Goal: Use online tool/utility: Utilize a website feature to perform a specific function

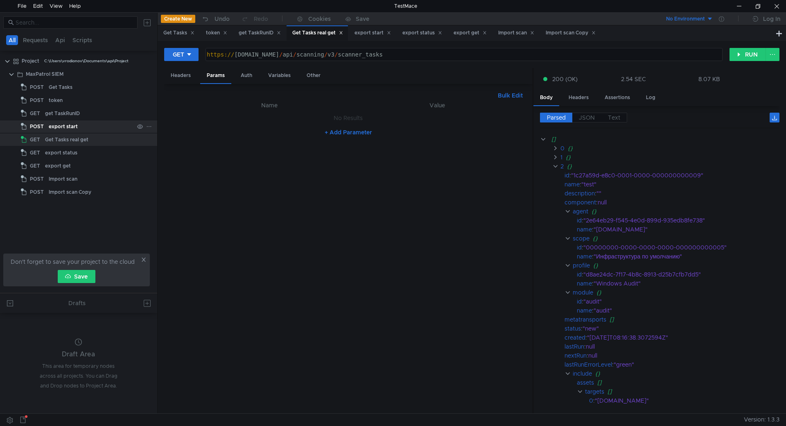
click at [82, 124] on div "export start" at bounding box center [91, 126] width 85 height 12
click at [83, 124] on div "export start" at bounding box center [91, 126] width 85 height 12
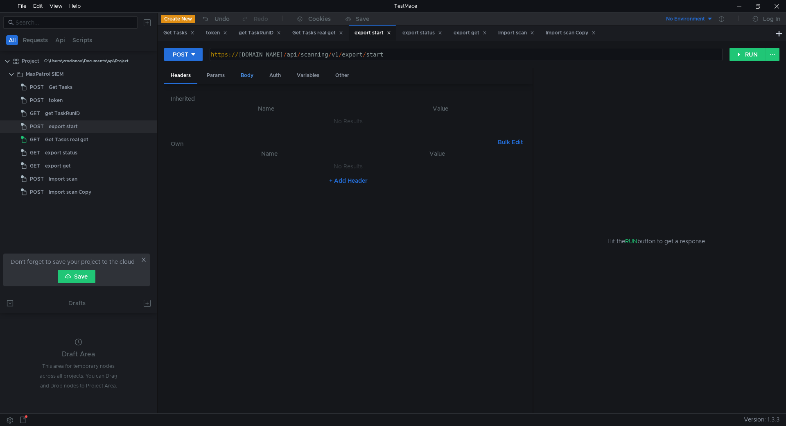
click at [259, 65] on div "POST https:// siem-core.ussc.ru / api / scanning / v1 / export / start הההההההה…" at bounding box center [471, 57] width 615 height 20
click at [247, 74] on div "Body" at bounding box center [247, 75] width 26 height 15
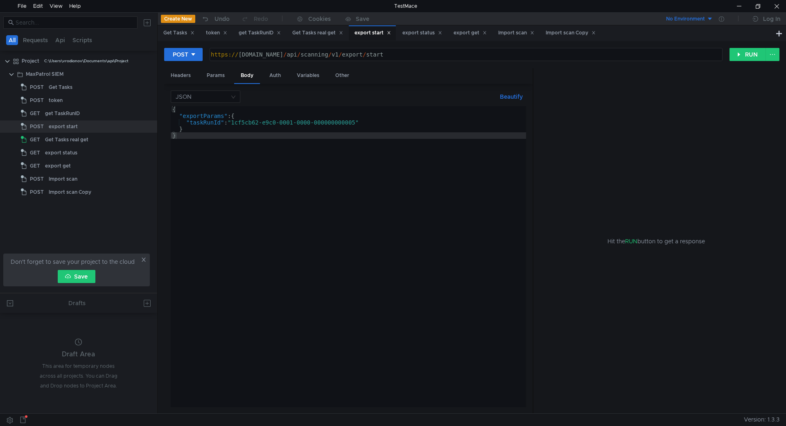
click at [255, 125] on div "{ "exportParams" : { "taskRunId" : "1cf5cb62-e9c0-0001-0000-000000000005" } }" at bounding box center [348, 263] width 355 height 314
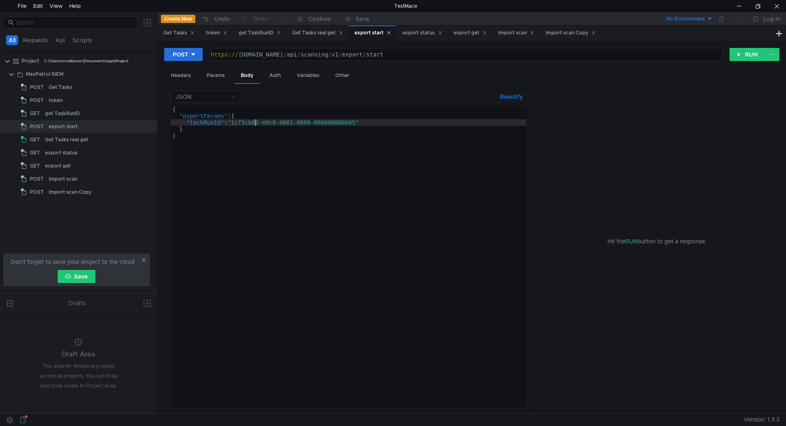
click at [348, 148] on div "{ "exportParams" : { "taskRunId" : "1cf5cb62-e9c0-0001-0000-000000000005" } }" at bounding box center [348, 263] width 355 height 314
drag, startPoint x: 359, startPoint y: 123, endPoint x: 234, endPoint y: 122, distance: 124.8
click at [234, 122] on div "{ "exportParams" : { "taskRunId" : "1cf5cb62-e9c0-0001-0000-000000000005" } }" at bounding box center [348, 263] width 355 height 314
paste textarea "6f241-7140-0001-0000-00000000000b"
click at [744, 54] on button "RUN" at bounding box center [747, 54] width 36 height 13
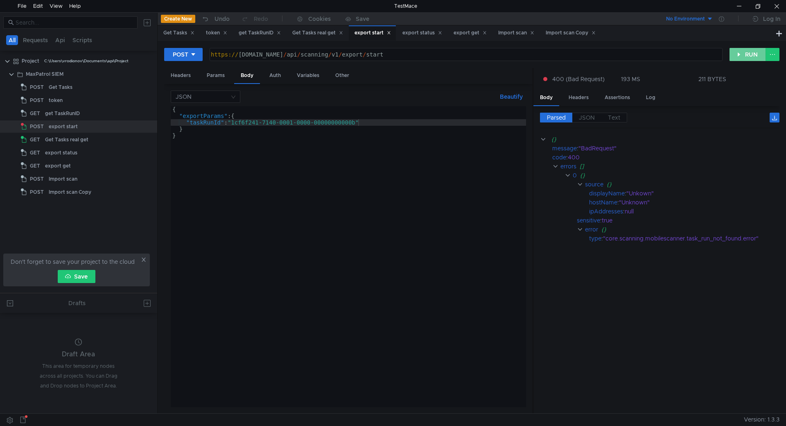
click at [744, 54] on button "RUN" at bounding box center [747, 54] width 36 height 13
drag, startPoint x: 372, startPoint y: 122, endPoint x: 147, endPoint y: 125, distance: 225.1
click at [147, 125] on as-split "All Requests Api Scripts Project C:\Users\vrodionov\Documents\api\Project MaxPa…" at bounding box center [393, 212] width 786 height 401
click at [231, 127] on div "{ "exportParams" : { "taskRunId" : "1cf6f241-7140-0001-0000-00000000000b" } }" at bounding box center [348, 263] width 355 height 314
type textarea "},"
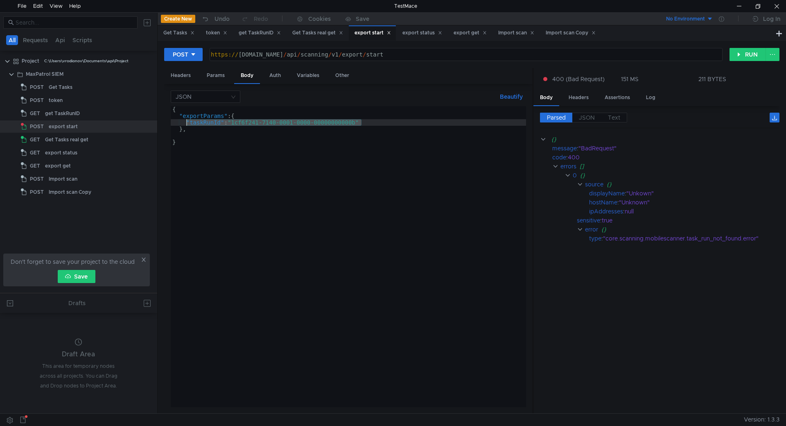
drag, startPoint x: 382, startPoint y: 125, endPoint x: 186, endPoint y: 123, distance: 196.0
click at [186, 123] on div "{ "exportParams" : { "taskRunId" : "1cf6f241-7140-0001-0000-00000000000b" } , }" at bounding box center [348, 263] width 355 height 314
type textarea ""taskRunId": "1cf6f241-7140-0001-0000-00000000000b""
click at [193, 135] on div "{ "exportParams" : { } , }" at bounding box center [348, 263] width 355 height 314
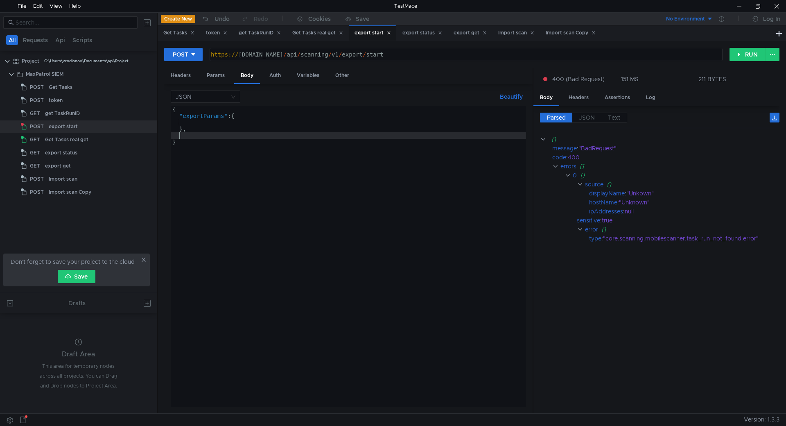
paste textarea ""taskRunId": "1cf6f241-7140-0001-0000-00000000000b""
click at [755, 54] on button "RUN" at bounding box center [747, 54] width 36 height 13
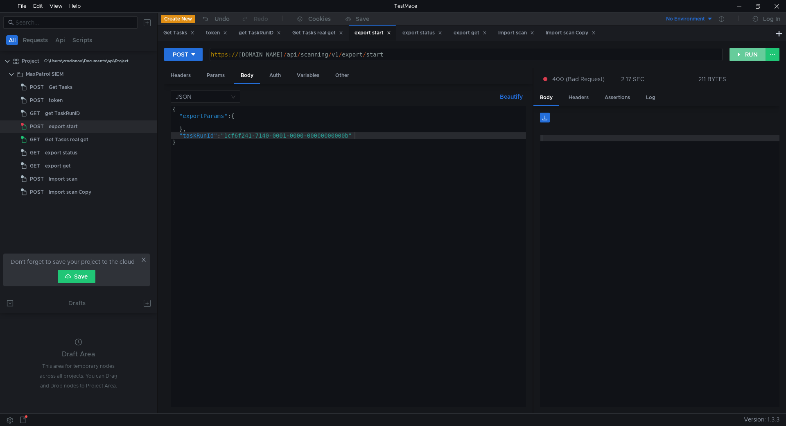
click at [754, 55] on button "RUN" at bounding box center [747, 54] width 36 height 13
click at [230, 119] on div "{ "exportParams" : { } , "taskRunId" : "1cf6f241-7140-0001-0000-00000000000b" }" at bounding box center [348, 263] width 355 height 314
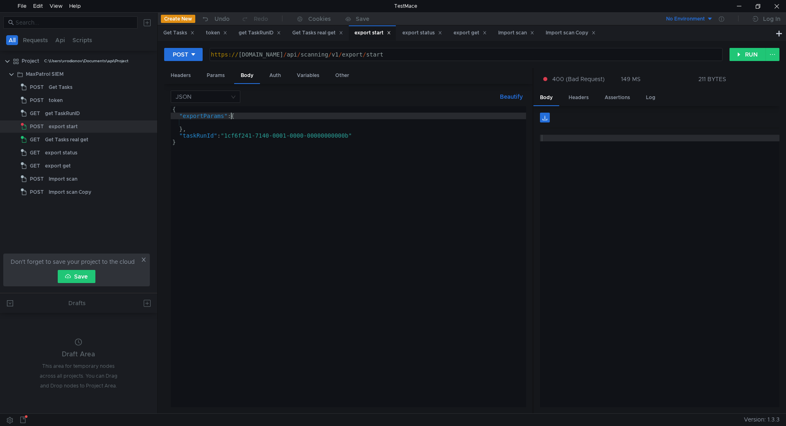
click at [229, 126] on div "{ "exportParams" : { } , "taskRunId" : "1cf6f241-7140-0001-0000-00000000000b" }" at bounding box center [348, 263] width 355 height 314
type textarea "},"
click at [231, 123] on div "{ "exportParams" : { } , "taskRunId" : "1cf6f241-7140-0001-0000-00000000000b" }" at bounding box center [348, 263] width 355 height 314
type textarea ""exportParams": { },"
click at [730, 52] on button "RUN" at bounding box center [747, 54] width 36 height 13
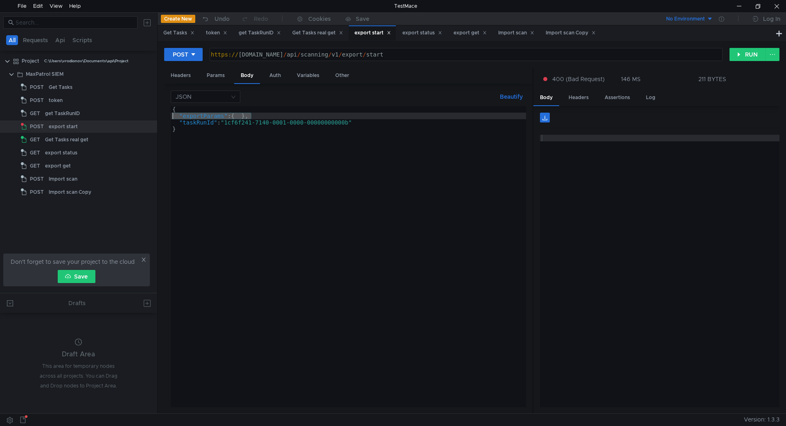
drag, startPoint x: 276, startPoint y: 116, endPoint x: 157, endPoint y: 117, distance: 119.1
click at [157, 117] on as-split "All Requests Api Scripts Project C:\Users\vrodionov\Documents\api\Project MaxPa…" at bounding box center [393, 212] width 786 height 401
click at [753, 54] on button "RUN" at bounding box center [747, 54] width 36 height 13
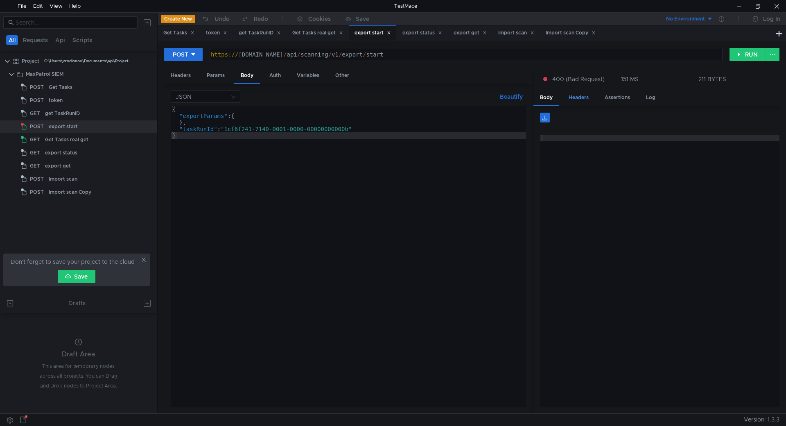
click at [579, 98] on div "Headers" at bounding box center [578, 97] width 33 height 15
click at [546, 99] on div "Body" at bounding box center [546, 97] width 26 height 15
click at [237, 124] on div "{ "exportParams" : { "taskRunId" : "1cf6f241-7140-0001-0000-00000000000b" } , }" at bounding box center [348, 263] width 355 height 314
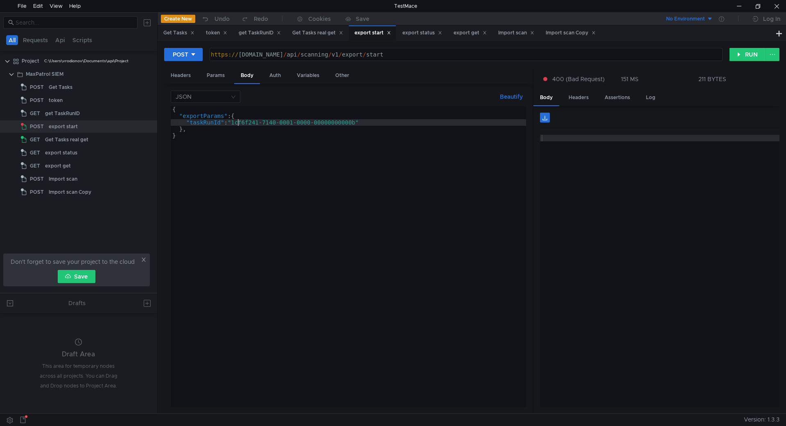
click at [237, 126] on div "{ "exportParams" : { "taskRunId" : "1cf6f241-7140-0001-0000-00000000000b" } , }" at bounding box center [348, 263] width 355 height 314
click at [237, 127] on div "{ "exportParams" : { "taskRunId" : "1cf6f241-7140-0001-0000-00000000000b" } , }" at bounding box center [348, 263] width 355 height 314
click at [739, 52] on button "RUN" at bounding box center [747, 54] width 36 height 13
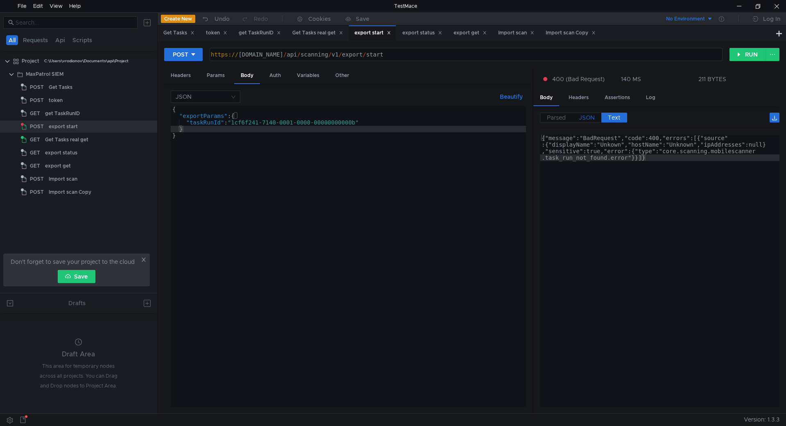
click at [586, 117] on span "JSON" at bounding box center [587, 117] width 16 height 7
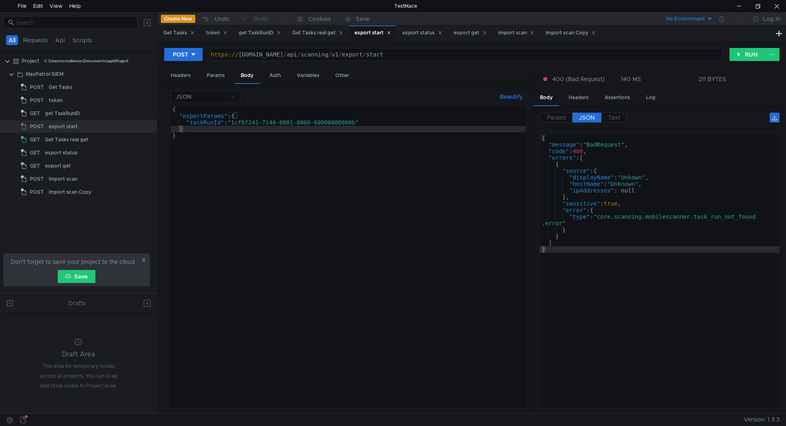
click at [226, 138] on div "{ "exportParams" : { "taskRunId" : "1cf6f241-7140-0001-0000-00000000000b" } }" at bounding box center [348, 263] width 355 height 314
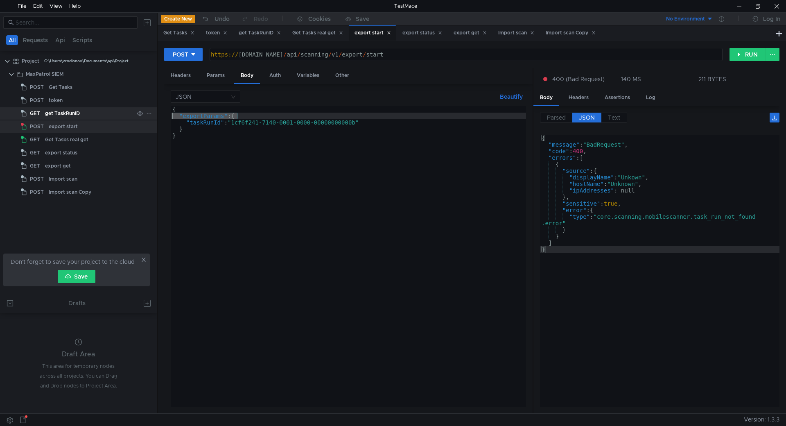
drag, startPoint x: 241, startPoint y: 115, endPoint x: 130, endPoint y: 118, distance: 111.4
click at [130, 118] on as-split "All Requests Api Scripts Project C:\Users\vrodionov\Documents\api\Project MaxPa…" at bounding box center [393, 212] width 786 height 401
type textarea ""exportParams": {"
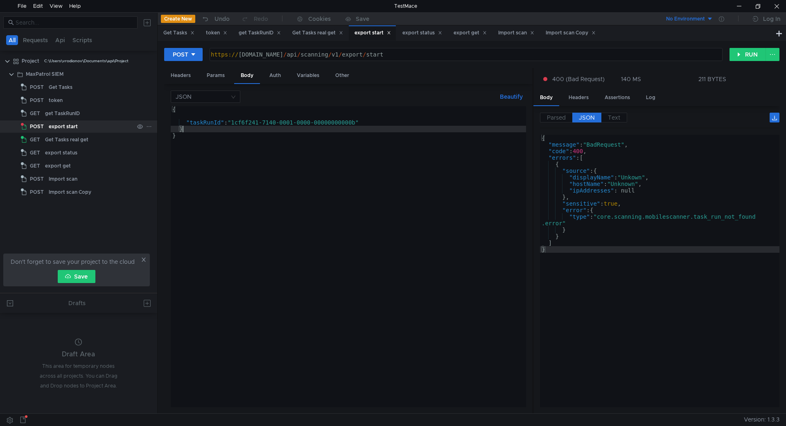
drag, startPoint x: 215, startPoint y: 128, endPoint x: 125, endPoint y: 128, distance: 89.6
click at [125, 128] on as-split "All Requests Api Scripts Project C:\Users\vrodionov\Documents\api\Project MaxPa…" at bounding box center [393, 212] width 786 height 401
type textarea "}"
click at [747, 52] on button "RUN" at bounding box center [747, 54] width 36 height 13
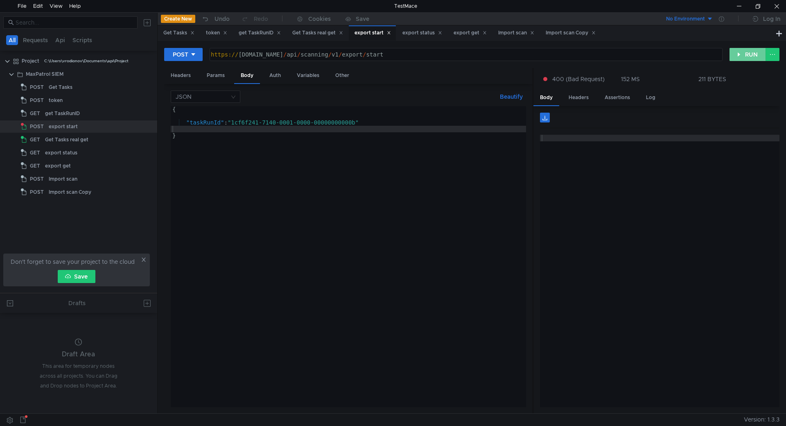
click at [747, 52] on button "RUN" at bounding box center [747, 54] width 36 height 13
click at [295, 112] on div "{ "taskRunId" : "1cf6f241-7140-0001-0000-00000000000b" }" at bounding box center [348, 263] width 355 height 314
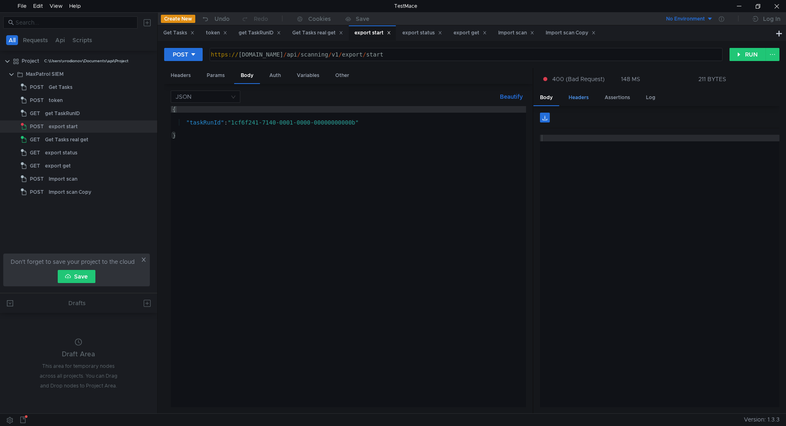
drag, startPoint x: 562, startPoint y: 98, endPoint x: 582, endPoint y: 99, distance: 20.1
click at [562, 98] on div "Headers" at bounding box center [578, 97] width 33 height 15
drag, startPoint x: 618, startPoint y: 96, endPoint x: 658, endPoint y: 96, distance: 39.3
click at [619, 96] on div "Assertions" at bounding box center [617, 97] width 38 height 15
click at [658, 96] on div "Log" at bounding box center [650, 97] width 23 height 15
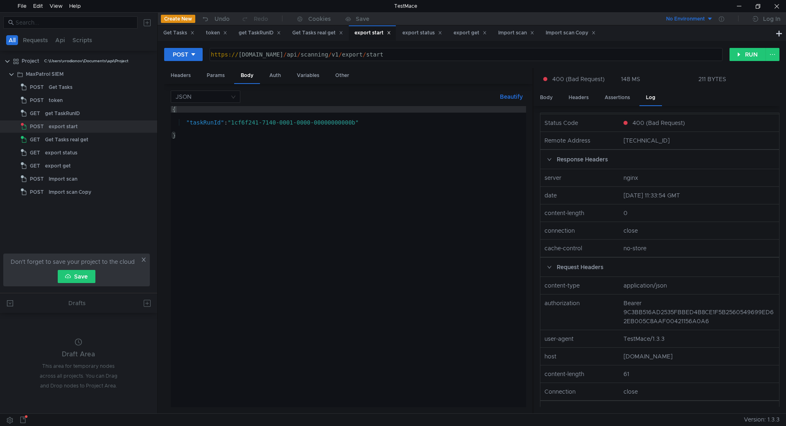
scroll to position [82, 0]
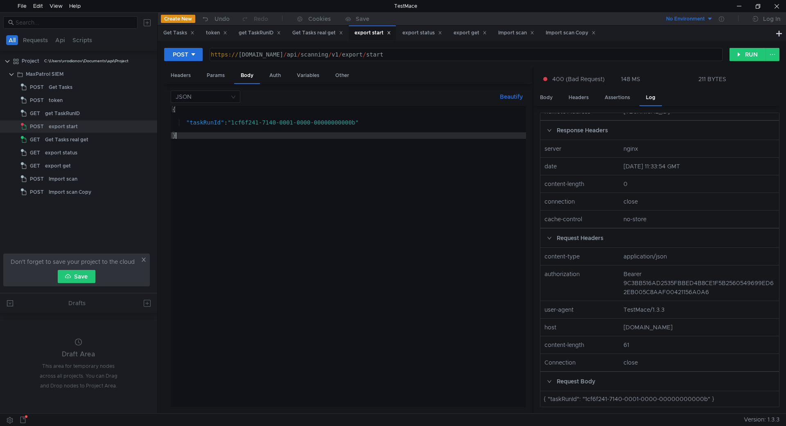
click at [267, 156] on div "{ "taskRunId" : "1cf6f241-7140-0001-0000-00000000000b" }" at bounding box center [348, 263] width 355 height 314
drag, startPoint x: 219, startPoint y: 126, endPoint x: 216, endPoint y: 118, distance: 7.9
click at [217, 124] on div "{ "taskRunId" : "1cf6f241-7140-0001-0000-00000000000b" }" at bounding box center [348, 263] width 355 height 314
type textarea ""taskRunId": "1cf6f241-7140-0001-0000-00000000000b""
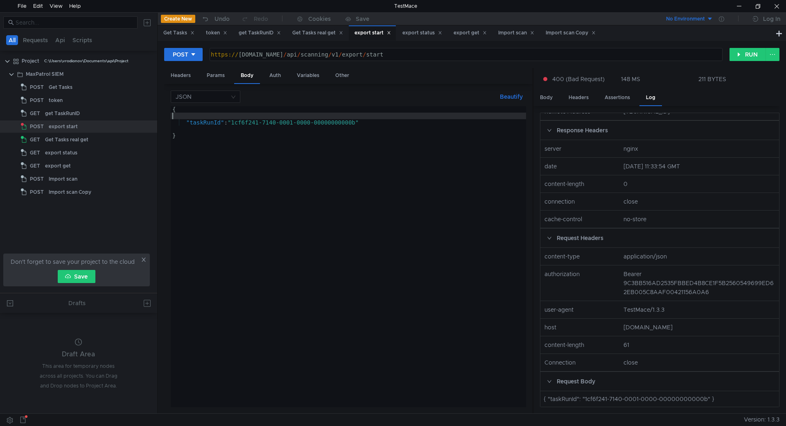
click at [216, 118] on div "{ "taskRunId" : "1cf6f241-7140-0001-0000-00000000000b" }" at bounding box center [348, 263] width 355 height 314
type textarea "{"
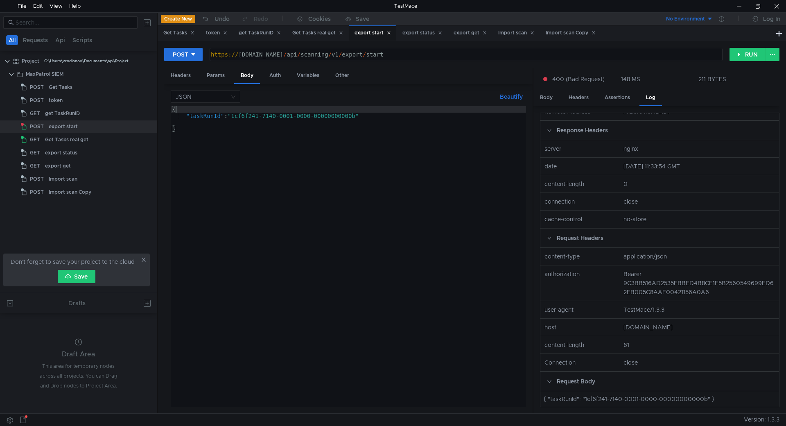
click at [197, 122] on div "{ "taskRunId" : "1cf6f241-7140-0001-0000-00000000000b" }" at bounding box center [348, 263] width 355 height 314
click at [744, 61] on button "RUN" at bounding box center [747, 54] width 36 height 13
click at [585, 104] on div "Headers" at bounding box center [578, 97] width 33 height 15
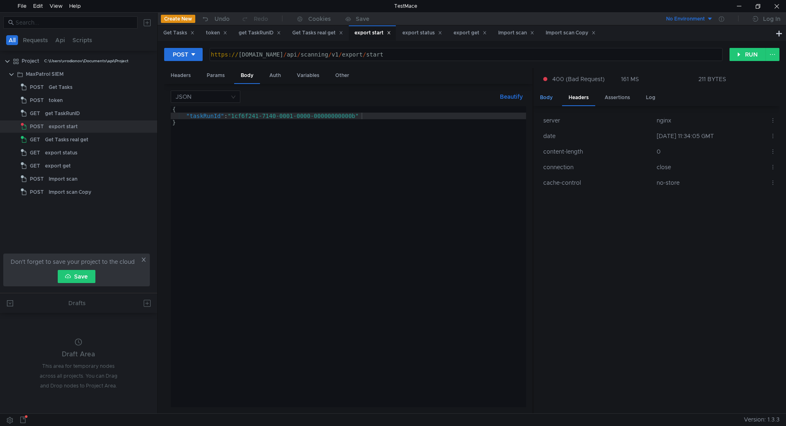
click at [548, 100] on div "Body" at bounding box center [546, 97] width 26 height 15
click at [326, 131] on div "{ "taskRunId" : "1cf6f241-7140-0001-0000-00000000000b" }" at bounding box center [348, 263] width 355 height 314
click at [378, 114] on div "{ "taskRunId" : "1cf6f241-7140-0001-0000-00000000000b" }" at bounding box center [348, 263] width 355 height 314
type textarea ""taskRunId": "1cf6f241-7140-0001-0000-00000000000b""
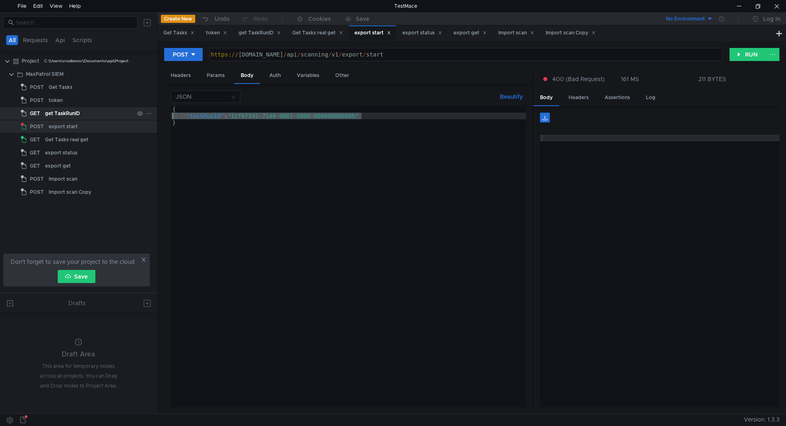
drag, startPoint x: 380, startPoint y: 114, endPoint x: 143, endPoint y: 114, distance: 237.4
click at [143, 114] on as-split "All Requests Api Scripts Project C:\Users\vrodionov\Documents\api\Project MaxPa…" at bounding box center [393, 212] width 786 height 401
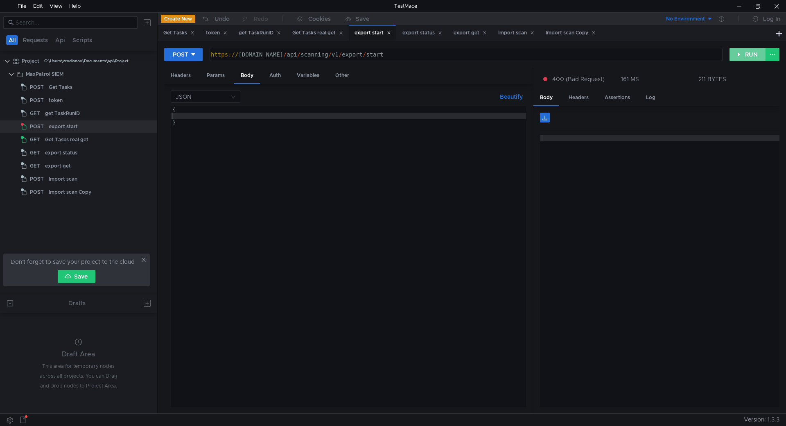
click at [746, 53] on button "RUN" at bounding box center [747, 54] width 36 height 13
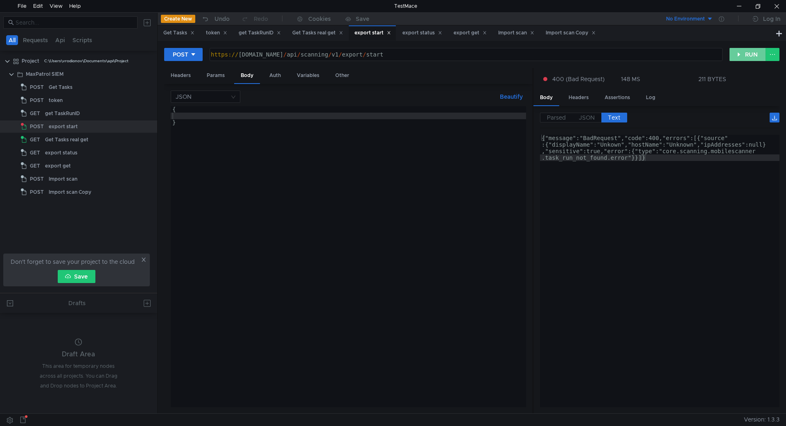
click at [746, 53] on button "RUN" at bounding box center [747, 54] width 36 height 13
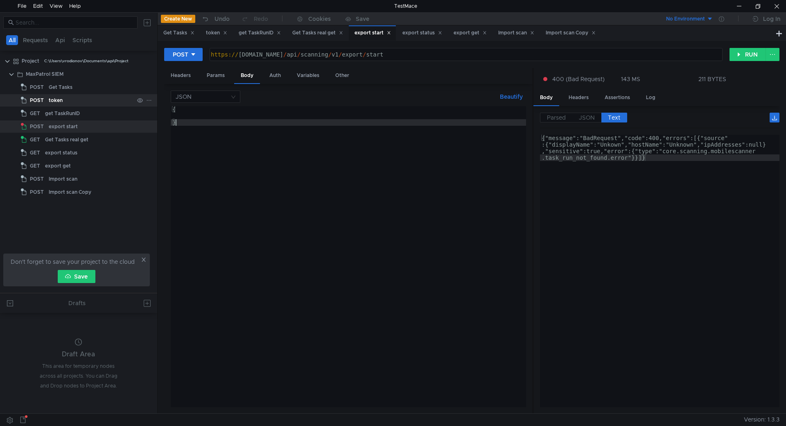
drag, startPoint x: 279, startPoint y: 145, endPoint x: 133, endPoint y: 99, distance: 153.1
click at [133, 99] on as-split "All Requests Api Scripts Project C:\Users\vrodionov\Documents\api\Project MaxPa…" at bounding box center [393, 212] width 786 height 401
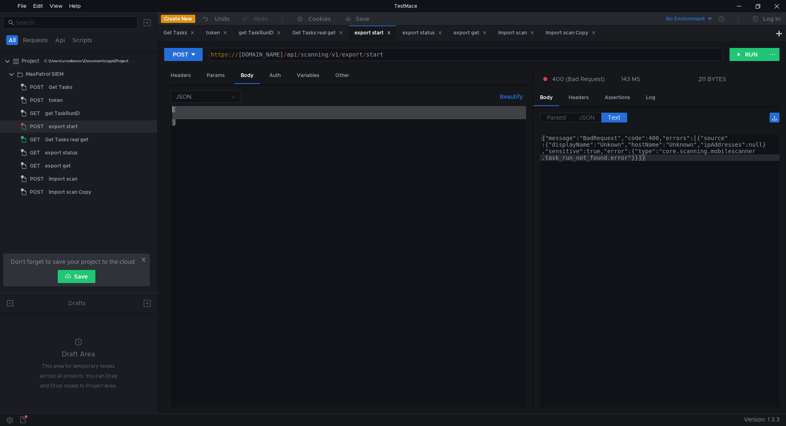
paste textarea ""taskRunId": "1cf6f241-7140-0001-0000-00000000000b""
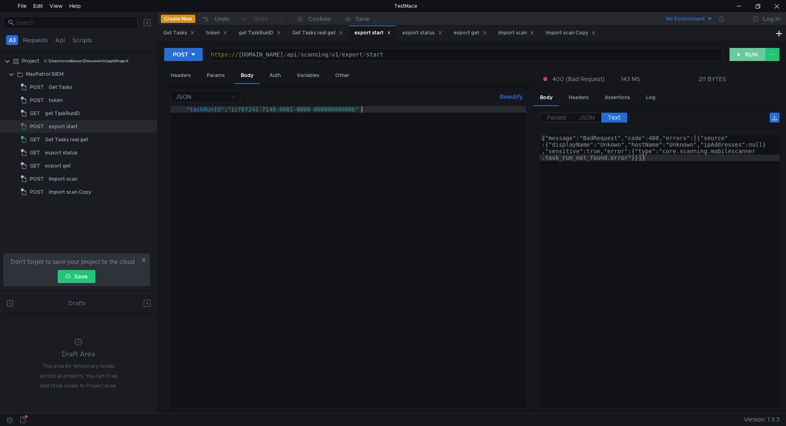
click at [742, 59] on button "RUN" at bounding box center [747, 54] width 36 height 13
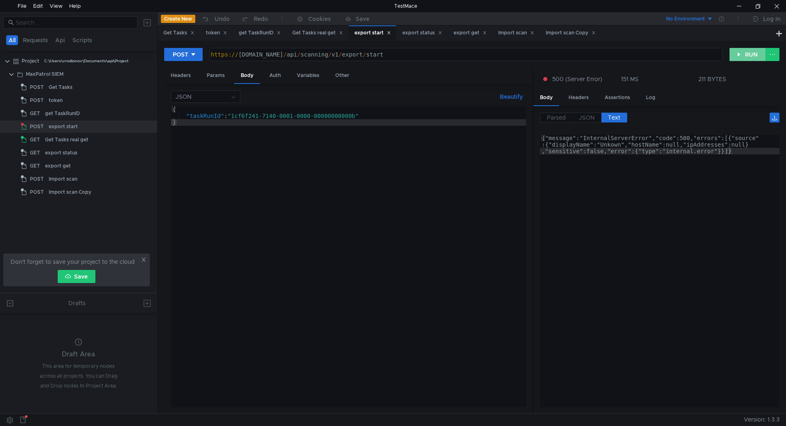
click at [747, 53] on button "RUN" at bounding box center [747, 54] width 36 height 13
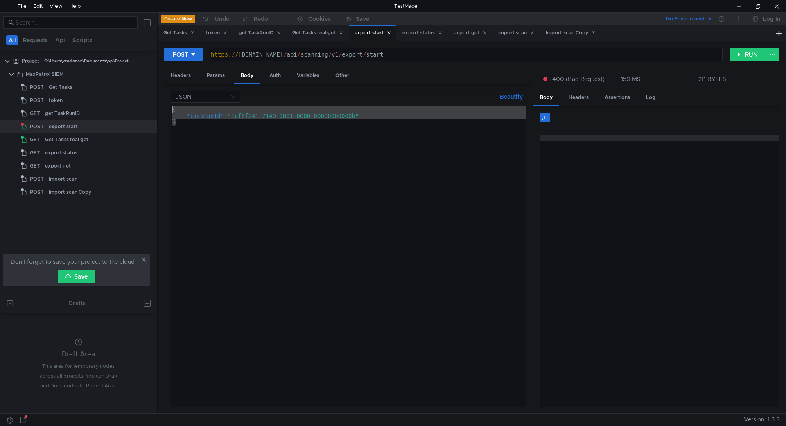
drag, startPoint x: 286, startPoint y: 138, endPoint x: 165, endPoint y: 89, distance: 130.7
click at [113, 90] on as-split "All Requests Api Scripts Project C:\Users\vrodionov\Documents\api\Project MaxPa…" at bounding box center [393, 212] width 786 height 401
type textarea "{ "taskRunId": "1cf6f241-7140-0001-0000-00000000000b""
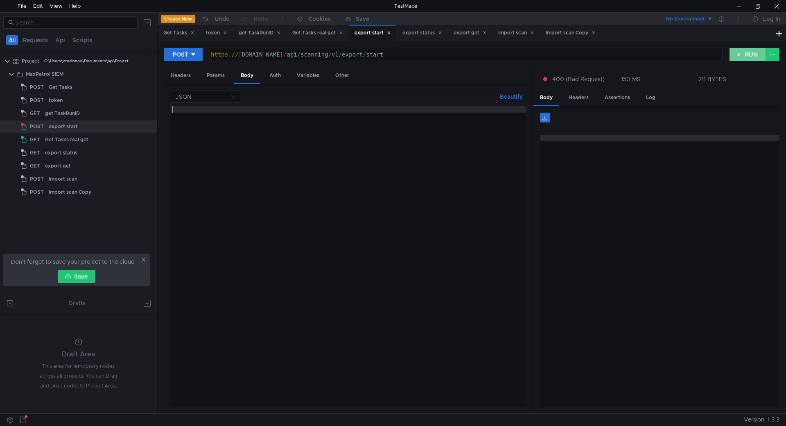
click at [755, 54] on button "RUN" at bounding box center [747, 54] width 36 height 13
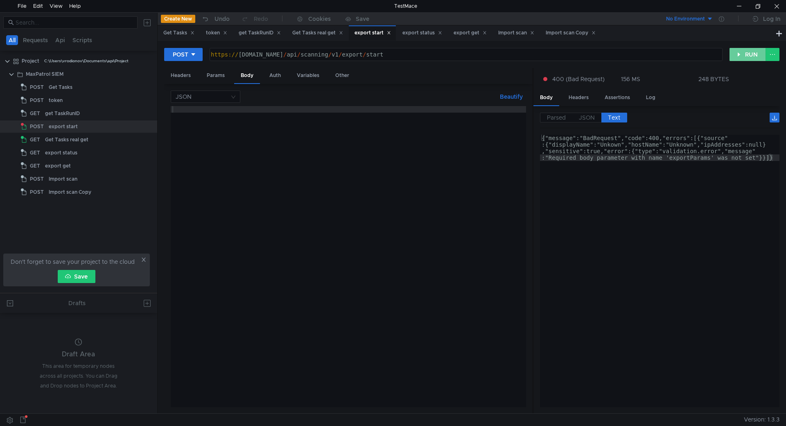
click at [755, 54] on button "RUN" at bounding box center [747, 54] width 36 height 13
click at [385, 121] on div at bounding box center [348, 263] width 355 height 314
type textarea "{}"
click at [748, 56] on button "RUN" at bounding box center [747, 54] width 36 height 13
click at [175, 109] on div "{ }" at bounding box center [348, 263] width 355 height 314
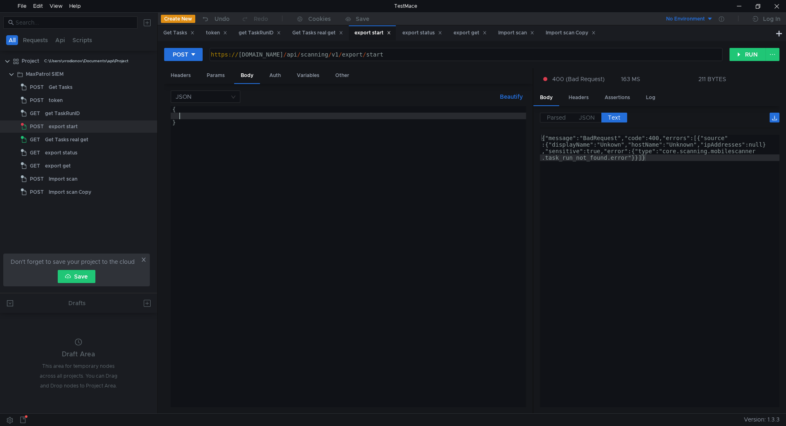
paste textarea "}"
drag, startPoint x: 210, startPoint y: 115, endPoint x: 128, endPoint y: 116, distance: 81.0
click at [128, 116] on as-split "All Requests Api Scripts Project C:\Users\vrodionov\Documents\api\Project MaxPa…" at bounding box center [393, 212] width 786 height 401
type textarea "{"
click at [149, 123] on as-split "All Requests Api Scripts Project C:\Users\vrodionov\Documents\api\Project MaxPa…" at bounding box center [393, 212] width 786 height 401
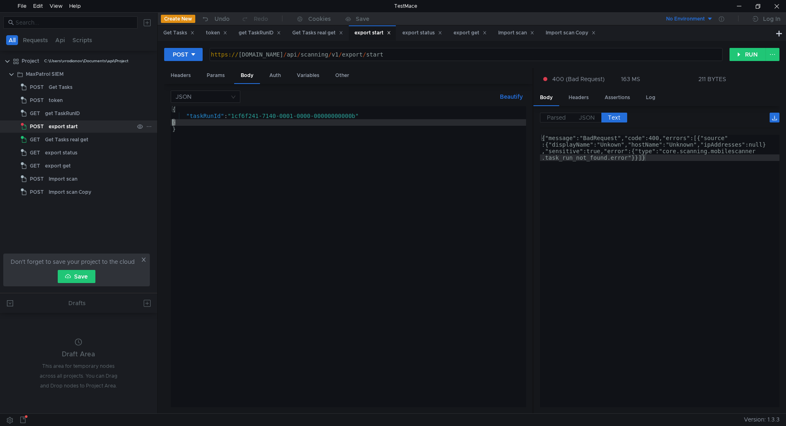
type textarea "}"
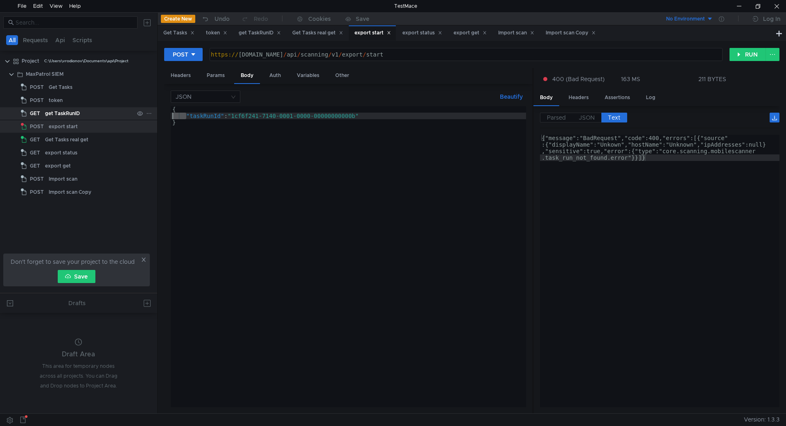
drag, startPoint x: 186, startPoint y: 115, endPoint x: 146, endPoint y: 116, distance: 40.1
click at [146, 116] on as-split "All Requests Api Scripts Project C:\Users\vrodionov\Documents\api\Project MaxPa…" at bounding box center [393, 212] width 786 height 401
click at [747, 56] on button "RUN" at bounding box center [747, 54] width 36 height 13
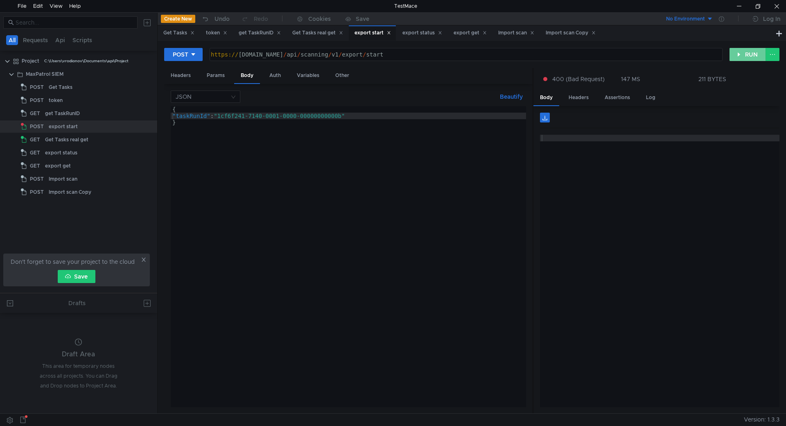
click at [747, 56] on button "RUN" at bounding box center [747, 54] width 36 height 13
click at [585, 98] on div "Headers" at bounding box center [578, 97] width 33 height 15
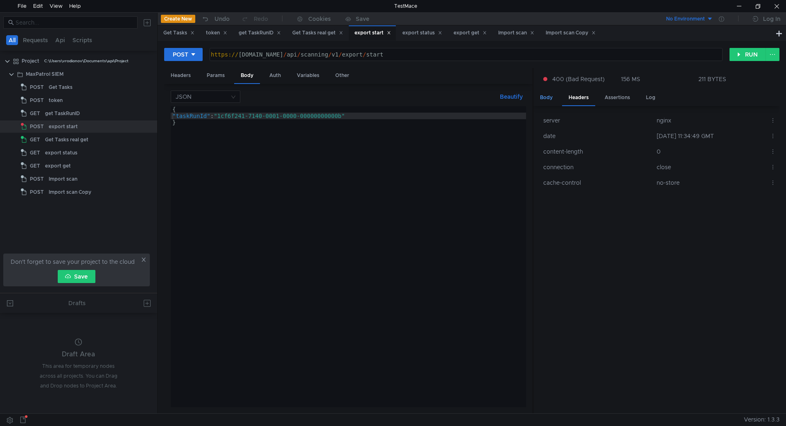
click at [548, 98] on div "Body" at bounding box center [546, 97] width 26 height 15
click at [341, 120] on div "{ "taskRunId" : "1cf6f241-7140-0001-0000-00000000000b" }" at bounding box center [348, 263] width 355 height 314
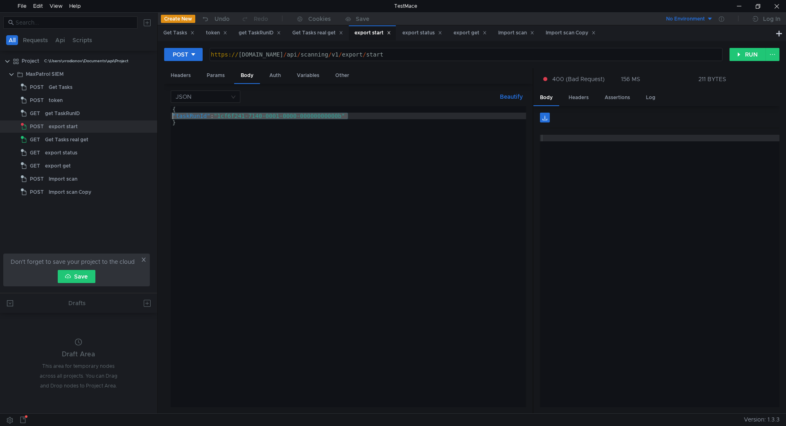
drag, startPoint x: 382, startPoint y: 117, endPoint x: 165, endPoint y: 118, distance: 217.3
click at [165, 118] on div "JSON Beautify } { "taskRunId" : "1cf6f241-7140-0001-0000-00000000000b" } הההההה…" at bounding box center [348, 248] width 368 height 329
click at [214, 127] on div "{ "taskRunId" : "1cf6f241-7140-0001-0000-00000000000b" }" at bounding box center [348, 263] width 355 height 314
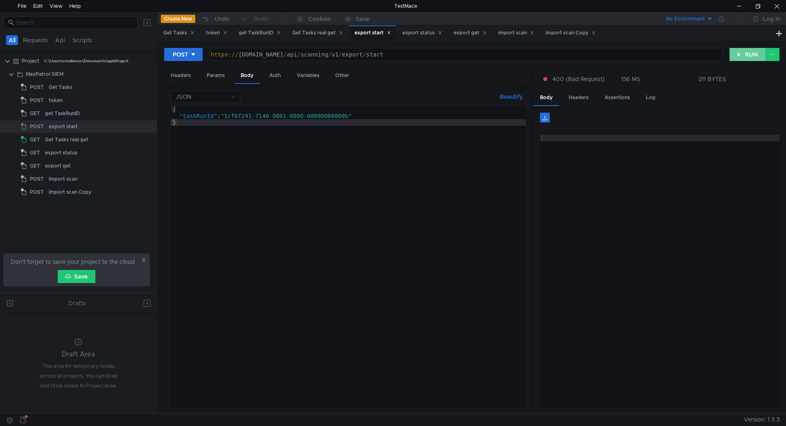
click at [751, 51] on button "RUN" at bounding box center [747, 54] width 36 height 13
click at [750, 51] on button "RUN" at bounding box center [747, 54] width 36 height 13
click at [200, 113] on div "{ "taskRunId" : "1cf6f241-7140-0001-0000-00000000000b" }" at bounding box center [348, 263] width 355 height 314
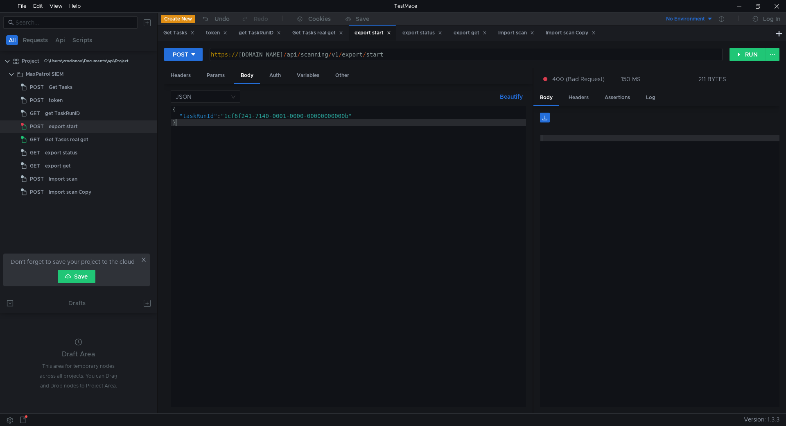
click at [440, 124] on div "{ "taskRunId" : "1cf6f241-7140-0001-0000-00000000000b" }" at bounding box center [348, 263] width 355 height 314
click at [585, 102] on div "Headers" at bounding box center [578, 97] width 33 height 15
click at [550, 97] on div "Body" at bounding box center [546, 97] width 26 height 15
click at [605, 98] on div "Assertions" at bounding box center [617, 97] width 38 height 15
click at [551, 96] on div "Body" at bounding box center [546, 97] width 26 height 15
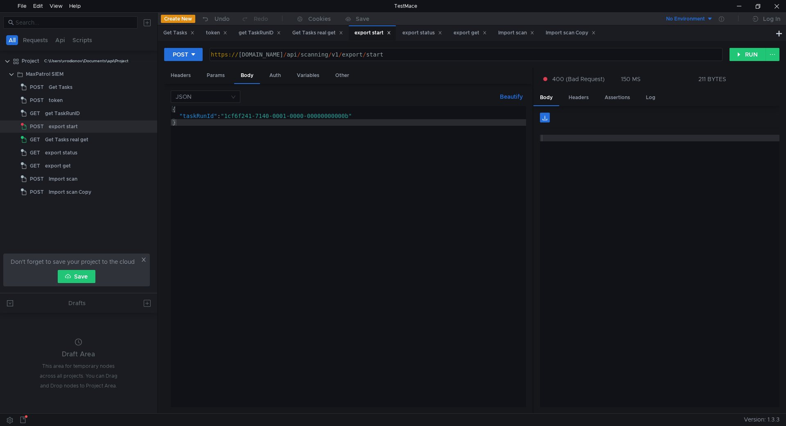
type textarea ""taskRunId": "1cf6f241-7140-0001-0000-00000000000b""
drag, startPoint x: 370, startPoint y: 118, endPoint x: 179, endPoint y: 116, distance: 191.1
click at [179, 116] on div "{ "taskRunId" : "1cf6f241-7140-0001-0000-00000000000b" }" at bounding box center [348, 263] width 355 height 314
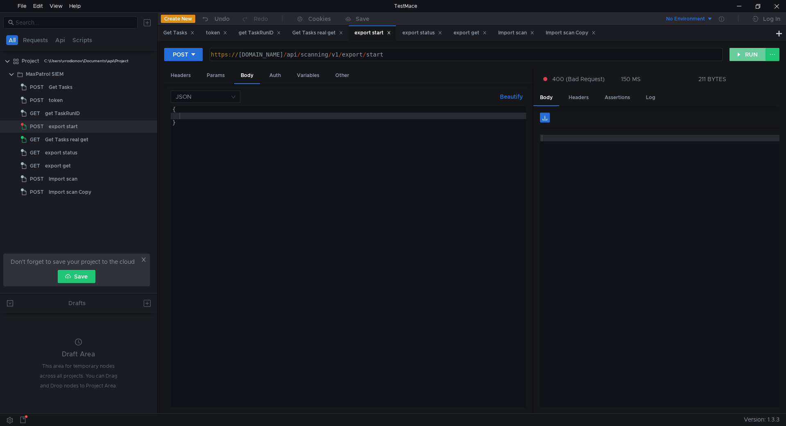
click at [738, 55] on button "RUN" at bounding box center [747, 54] width 36 height 13
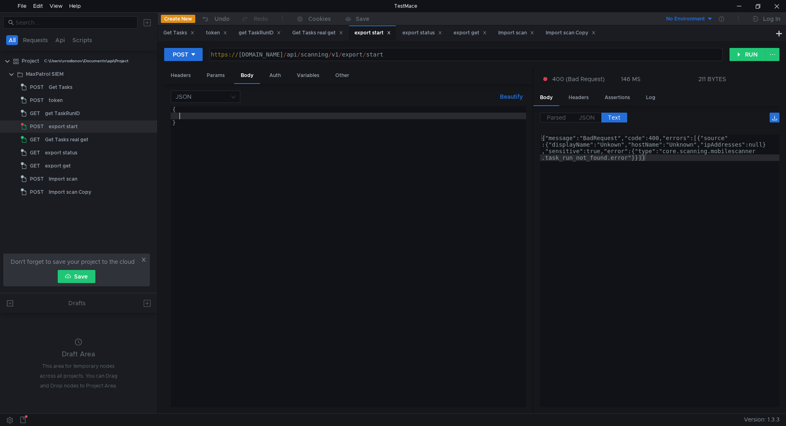
click at [248, 113] on div "{ }" at bounding box center [348, 263] width 355 height 314
click at [193, 119] on div "{ "taskRunId" : "1cf6f241-7140-0001-0000-00000000000b" }" at bounding box center [348, 263] width 355 height 314
click at [249, 168] on div "{ "taskRunId" : "1cf6f241-7140-0001-0000-00000000000b" }" at bounding box center [348, 263] width 355 height 314
click at [200, 114] on div "{ "taskRunId" : "1cf6f241-7140-0001-0000-00000000000b" }" at bounding box center [348, 263] width 355 height 314
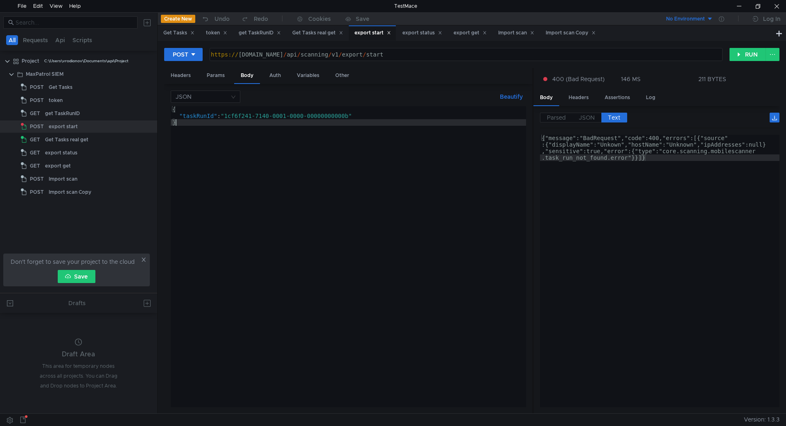
type textarea ""taskRunId": "1cf6f241-7140-0001-0000-00000000000b""
click at [200, 114] on div "{ "taskRunId" : "1cf6f241-7140-0001-0000-00000000000b" }" at bounding box center [348, 263] width 355 height 314
click at [750, 54] on button "RUN" at bounding box center [747, 54] width 36 height 13
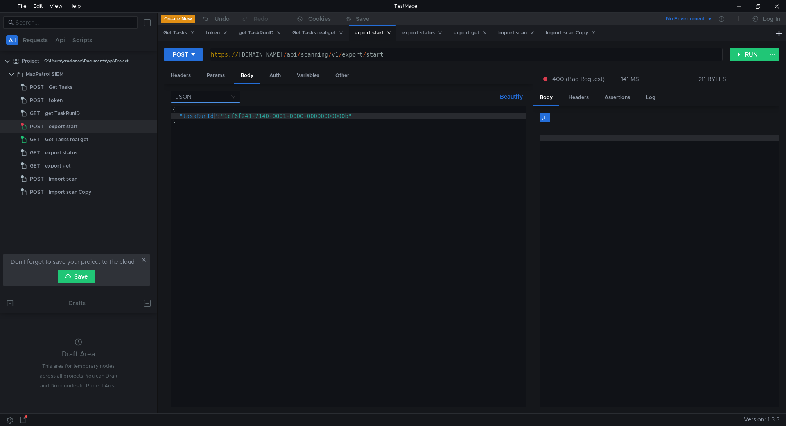
click at [224, 97] on input at bounding box center [203, 96] width 54 height 11
click at [215, 126] on div "Form data" at bounding box center [206, 125] width 60 height 9
click at [340, 141] on button "+ ADD PARAMETER" at bounding box center [348, 141] width 63 height 10
click at [250, 131] on div at bounding box center [243, 136] width 102 height 20
paste textarea "taskRunId"
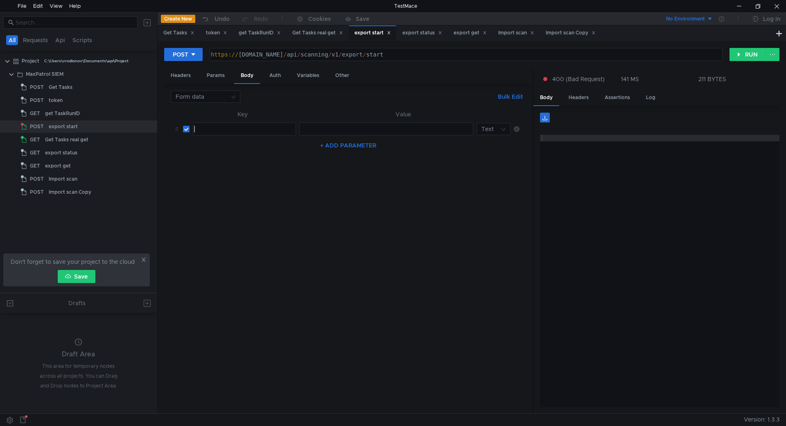
type textarea "taskRunId"
click at [340, 130] on div at bounding box center [386, 136] width 174 height 20
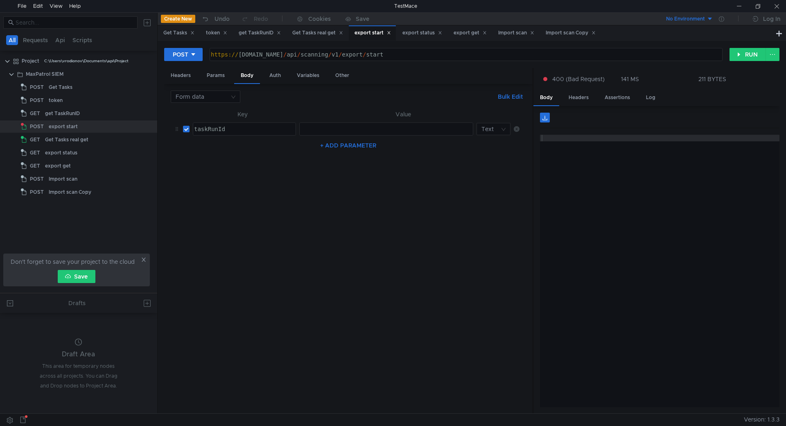
click at [341, 117] on th "Value" at bounding box center [403, 114] width 214 height 10
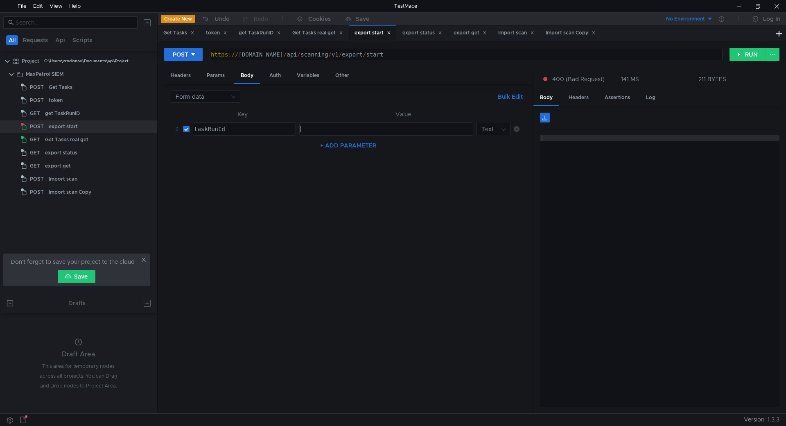
click at [338, 131] on div at bounding box center [386, 136] width 174 height 20
paste textarea "1cf6f241-7140-0001-0000-00000000000b"
type textarea "1cf6f241-7140-0001-0000-00000000000b"
click at [742, 56] on button "RUN" at bounding box center [747, 54] width 36 height 13
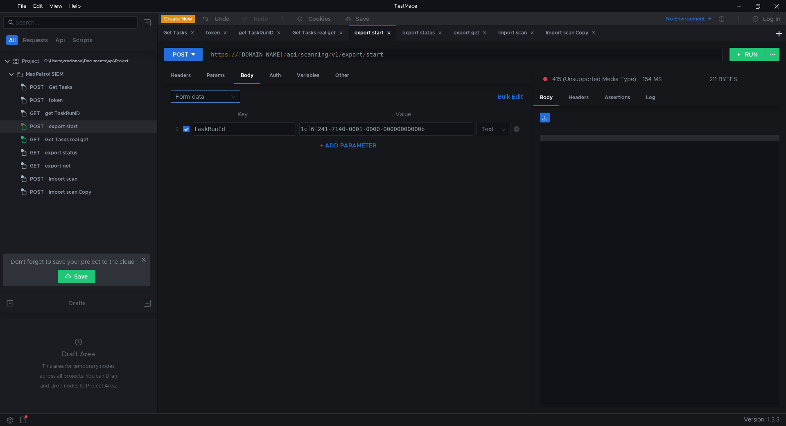
click at [194, 100] on input at bounding box center [203, 96] width 54 height 11
click at [199, 138] on div "Form URL encoded" at bounding box center [206, 138] width 60 height 9
click at [750, 54] on button "RUN" at bounding box center [747, 54] width 36 height 13
click at [196, 82] on div "Headers" at bounding box center [180, 75] width 33 height 15
click at [247, 79] on div "Body" at bounding box center [247, 75] width 26 height 15
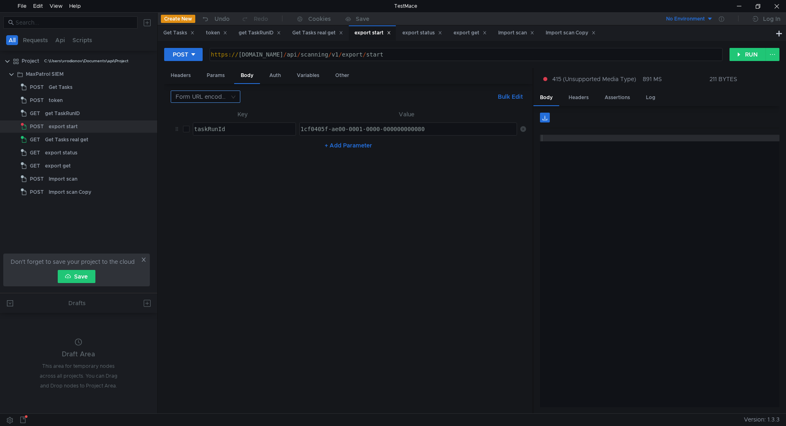
click at [204, 96] on input at bounding box center [203, 96] width 54 height 11
click at [209, 174] on div "Text" at bounding box center [206, 178] width 60 height 9
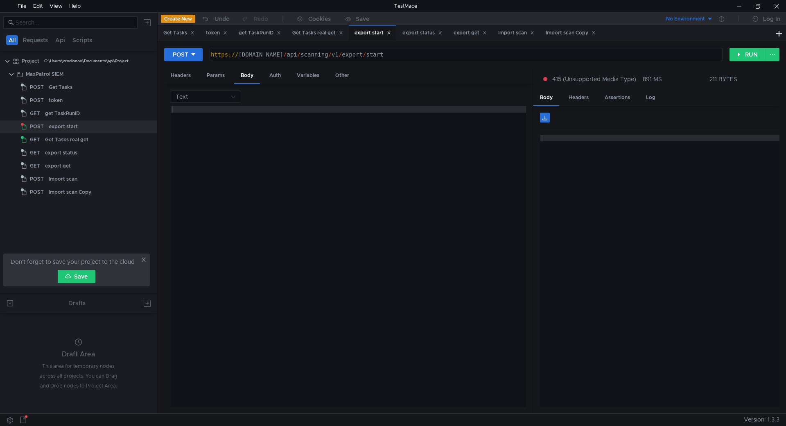
click at [226, 111] on div at bounding box center [348, 263] width 355 height 314
paste textarea "1cf6f241-7140-0001-0000-00000000000b"
type textarea "1cf6f241-7140-0001-0000-00000000000b"
click at [753, 53] on button "RUN" at bounding box center [747, 54] width 36 height 13
click at [196, 91] on input at bounding box center [203, 96] width 54 height 11
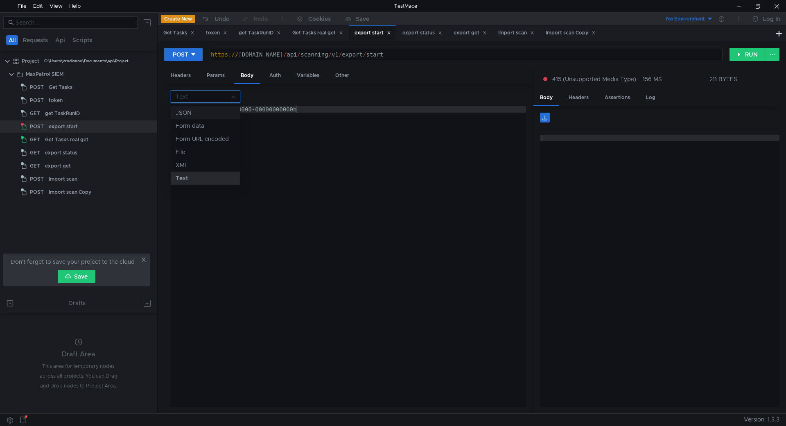
click at [198, 110] on div "JSON" at bounding box center [206, 112] width 60 height 9
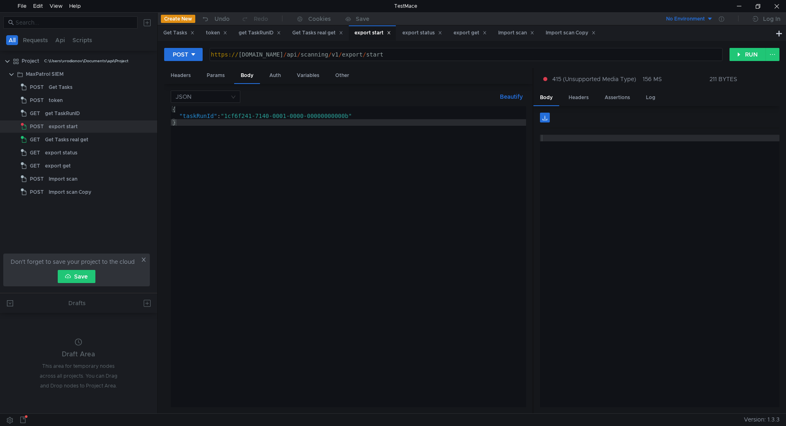
type textarea "}"
click at [372, 133] on div "{ "taskRunId" : "1cf6f241-7140-0001-0000-00000000000b" }" at bounding box center [348, 263] width 355 height 314
click at [744, 55] on button "RUN" at bounding box center [747, 54] width 36 height 13
click at [224, 124] on div "{ "taskRunId" : "1cf6f241-7140-0001-0000-00000000000b" }" at bounding box center [348, 263] width 355 height 314
click at [597, 136] on div at bounding box center [659, 277] width 239 height 285
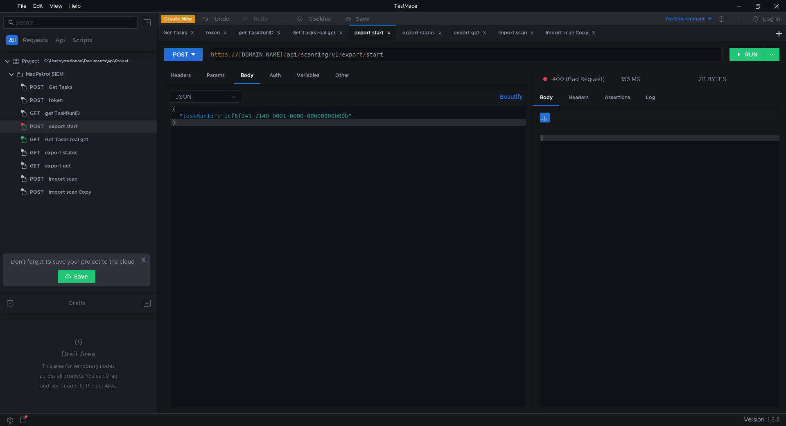
click at [594, 149] on div at bounding box center [659, 277] width 239 height 285
click at [567, 95] on div "Headers" at bounding box center [578, 97] width 33 height 15
click at [607, 95] on div "Assertions" at bounding box center [617, 97] width 38 height 15
click at [644, 95] on div "Log" at bounding box center [650, 97] width 23 height 15
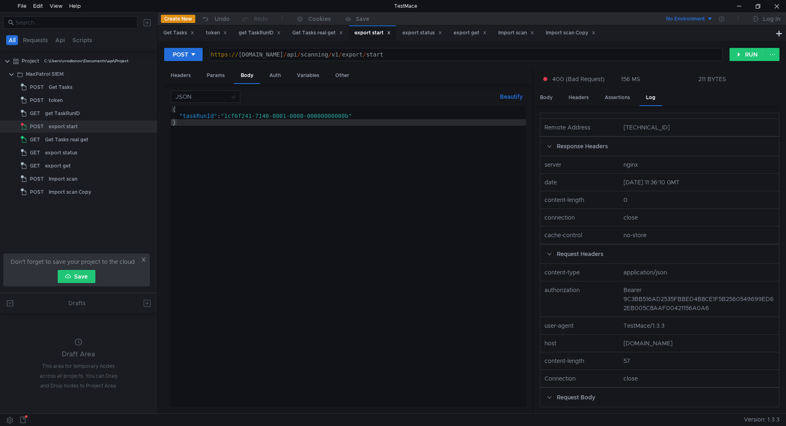
scroll to position [82, 0]
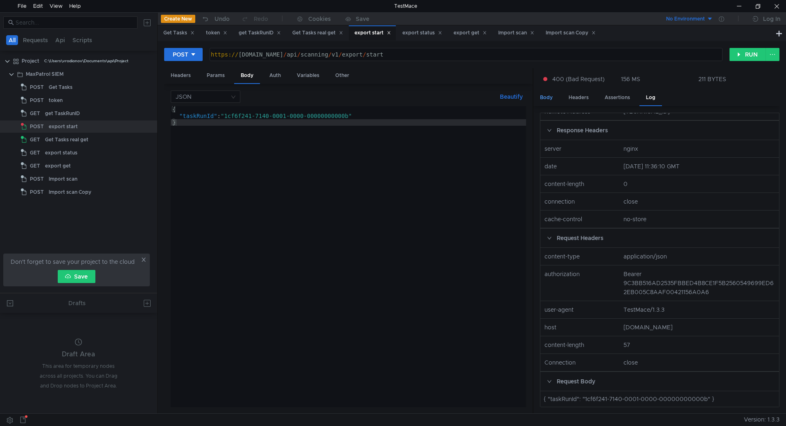
click at [548, 101] on div "Body" at bounding box center [546, 97] width 26 height 15
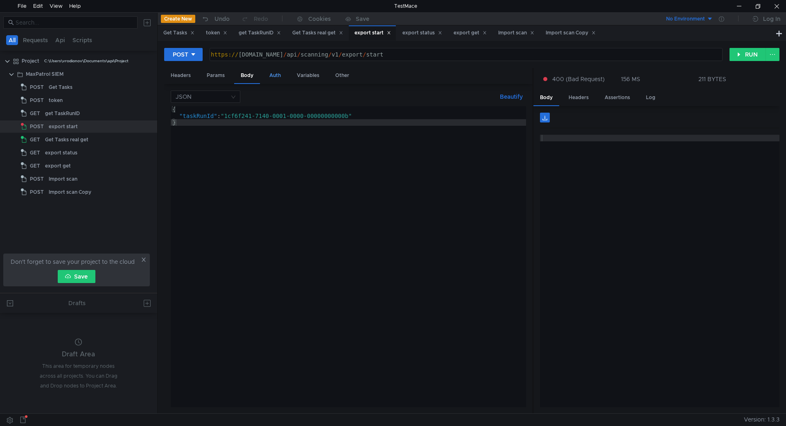
click at [280, 79] on div "Auth" at bounding box center [275, 75] width 25 height 15
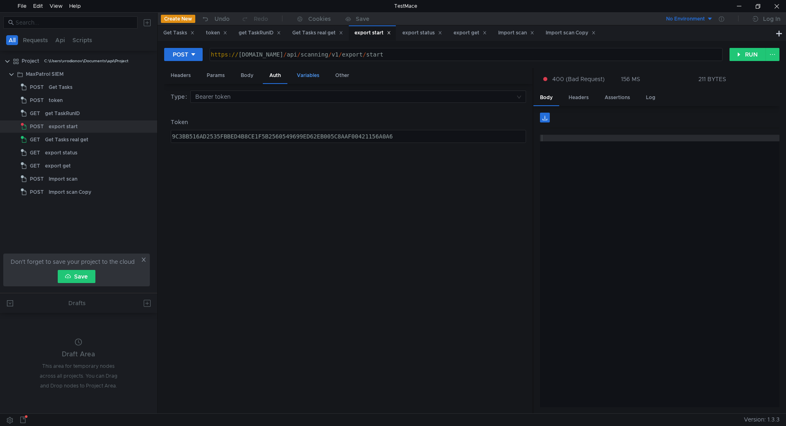
click at [311, 76] on div "Variables" at bounding box center [308, 75] width 36 height 15
click at [329, 76] on div "Other" at bounding box center [342, 75] width 27 height 15
click at [300, 77] on div "Variables" at bounding box center [308, 75] width 36 height 15
click at [239, 77] on div "Body" at bounding box center [247, 75] width 26 height 15
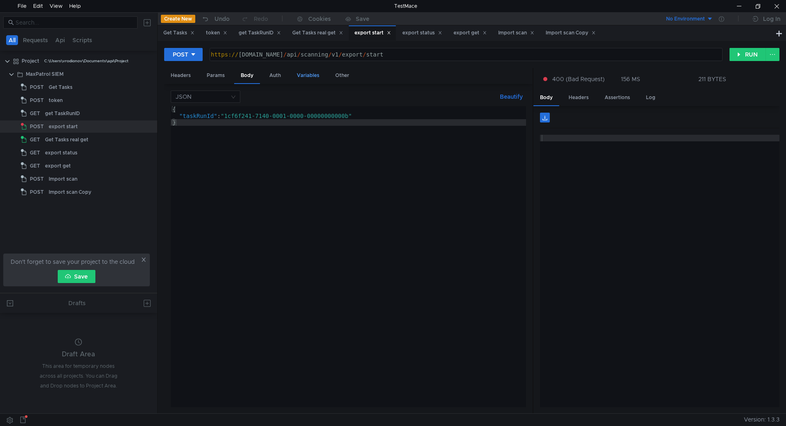
click at [301, 73] on div "Variables" at bounding box center [308, 75] width 36 height 15
click at [234, 74] on div "Body" at bounding box center [247, 75] width 26 height 15
click at [748, 53] on button "RUN" at bounding box center [747, 54] width 36 height 13
click at [274, 76] on div "Auth" at bounding box center [275, 75] width 25 height 15
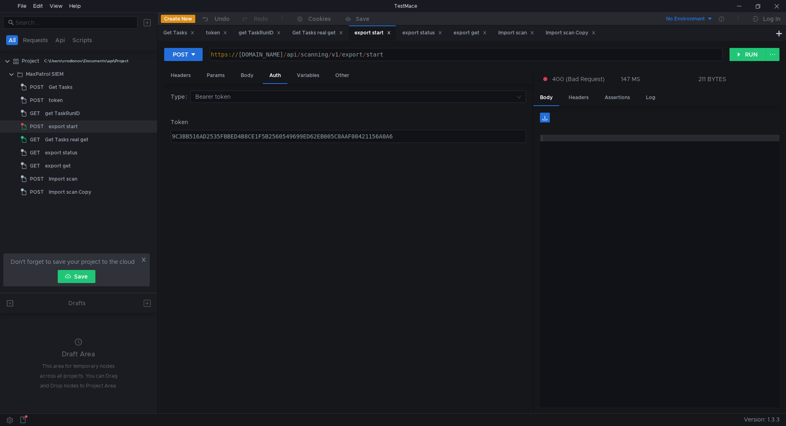
click at [255, 140] on div "9C3BB516AD2535FBBED4B8CE1F5B2560549699ED62EB005C8AAF00421156A0A6" at bounding box center [347, 143] width 354 height 20
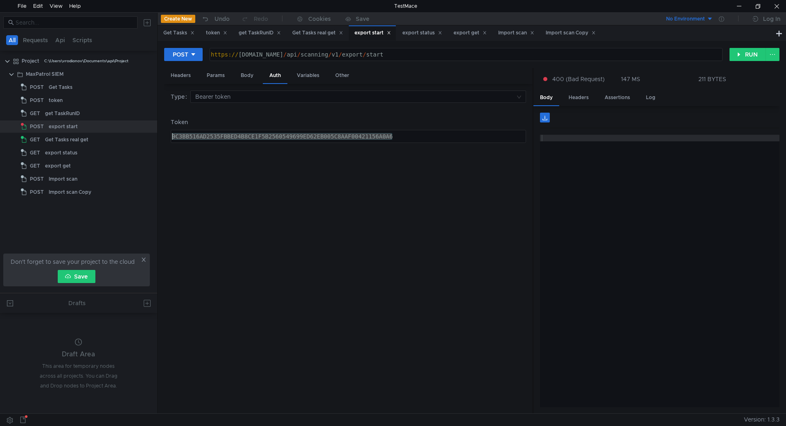
click at [255, 140] on div "9C3BB516AD2535FBBED4B8CE1F5B2560549699ED62EB005C8AAF00421156A0A6" at bounding box center [347, 143] width 354 height 20
paste textarea "92C52048B167CF19DEA37C0AE06891EB9755EAFC314C04F73300940BD1BD8DE"
type textarea "992C52048B167CF19DEA37C0AE06891EB9755EAFC314C04F73300940BD1BD8DE"
click at [739, 57] on button "RUN" at bounding box center [747, 54] width 36 height 13
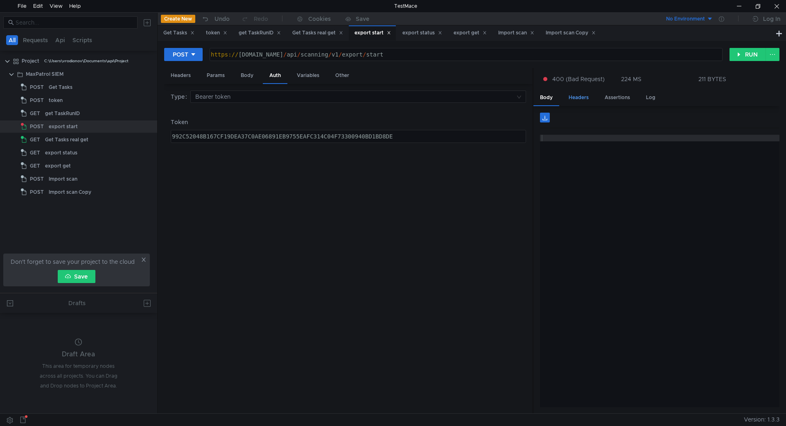
click at [577, 97] on div "Headers" at bounding box center [578, 97] width 33 height 15
click at [556, 96] on div "Body" at bounding box center [546, 97] width 26 height 15
drag, startPoint x: 562, startPoint y: 137, endPoint x: 562, endPoint y: 146, distance: 9.0
click at [562, 137] on div at bounding box center [659, 277] width 239 height 285
click at [563, 151] on div at bounding box center [659, 277] width 239 height 285
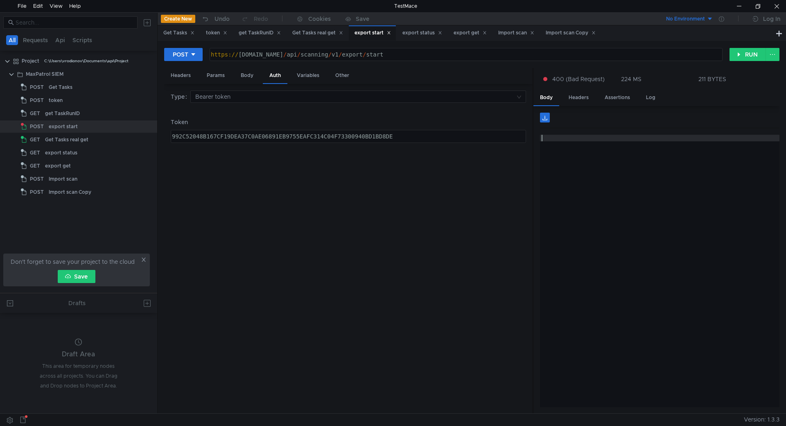
click at [563, 151] on div at bounding box center [659, 277] width 239 height 285
click at [619, 96] on div "Assertions" at bounding box center [617, 97] width 38 height 15
click at [651, 97] on div "Log" at bounding box center [650, 97] width 23 height 15
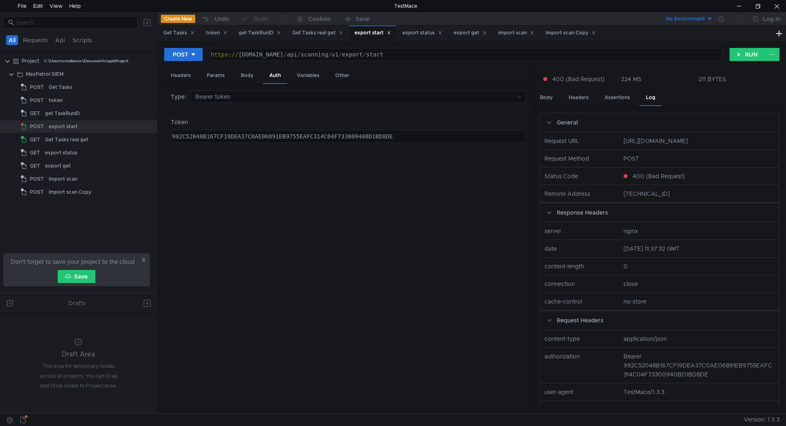
click at [560, 99] on div "Body Headers Assertions Log" at bounding box center [656, 98] width 246 height 16
click at [550, 99] on div "Body" at bounding box center [546, 97] width 26 height 15
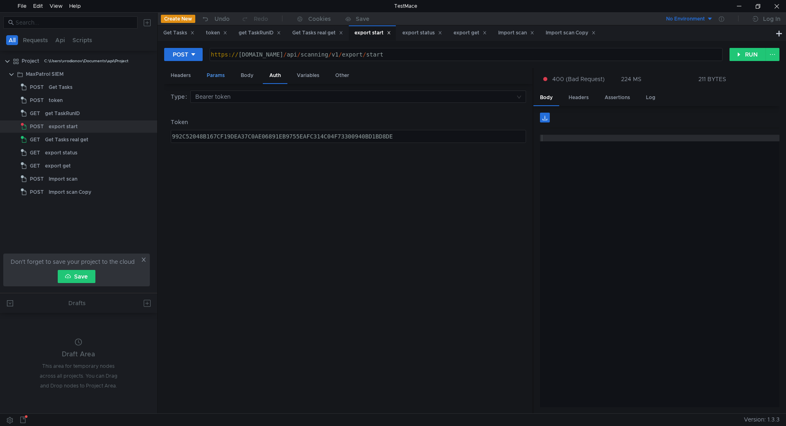
click at [213, 77] on div "Params" at bounding box center [215, 75] width 31 height 15
click at [246, 77] on div "Body" at bounding box center [247, 75] width 26 height 15
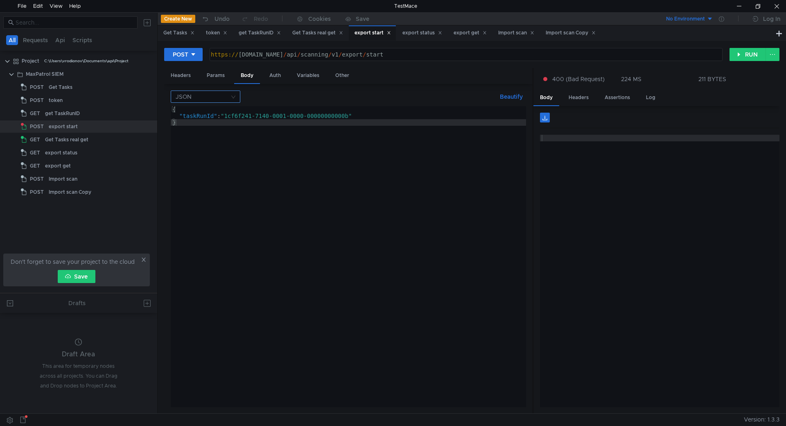
click at [228, 98] on input at bounding box center [203, 96] width 54 height 11
click at [213, 135] on div "Form URL encoded" at bounding box center [206, 138] width 60 height 9
click at [212, 93] on input at bounding box center [203, 96] width 54 height 11
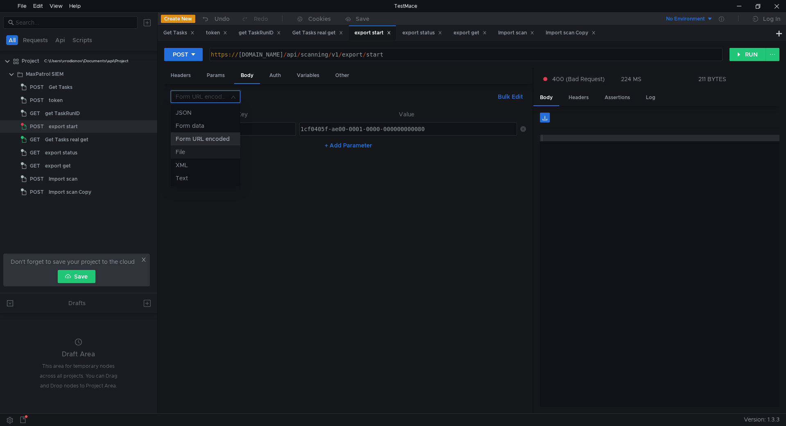
click at [196, 149] on div "File" at bounding box center [206, 151] width 60 height 9
click at [206, 99] on input at bounding box center [203, 96] width 54 height 11
click at [203, 120] on nz-option-item "Form data" at bounding box center [206, 125] width 70 height 13
click at [185, 131] on input "checkbox" at bounding box center [186, 129] width 7 height 7
checkbox input "false"
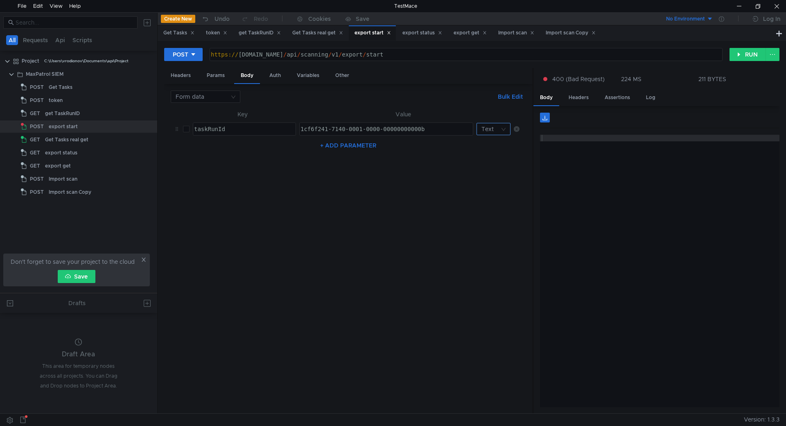
click at [507, 128] on nz-select-top-control "Text" at bounding box center [493, 129] width 34 height 12
click at [514, 107] on div at bounding box center [393, 213] width 786 height 426
click at [517, 129] on icon at bounding box center [517, 129] width 6 height 6
click at [225, 100] on input at bounding box center [203, 96] width 54 height 11
click at [217, 115] on div "JSON" at bounding box center [206, 112] width 60 height 9
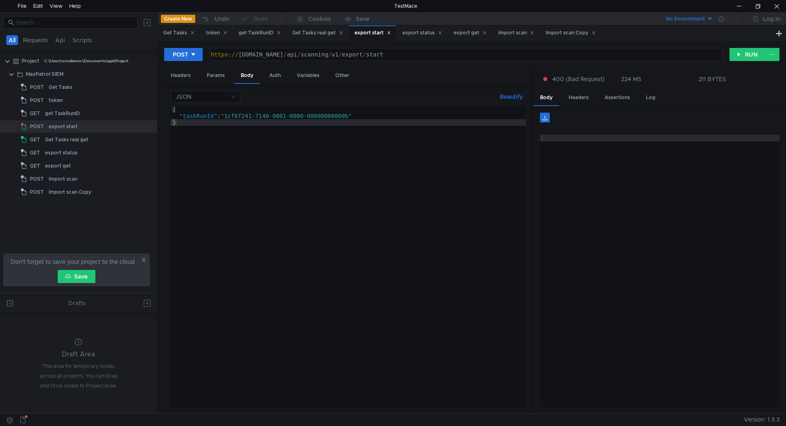
click at [225, 116] on div "{ "taskRunId" : "1cf6f241-7140-0001-0000-00000000000b" }" at bounding box center [348, 263] width 355 height 314
click at [377, 115] on div "{ "taskRunId" : '1cf6f 241-7140-0001-0000 -00000000000b " }" at bounding box center [348, 263] width 355 height 314
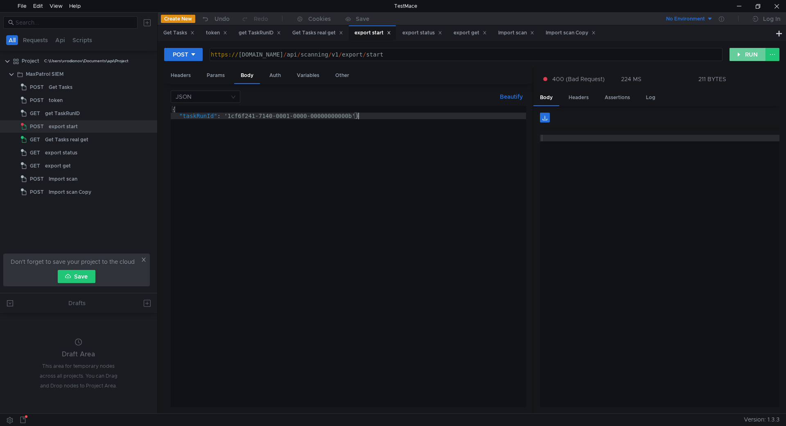
click at [742, 50] on button "RUN" at bounding box center [747, 54] width 36 height 13
click at [247, 106] on div "{ "taskRunId" : '1cf6f241-7140-0001-0000-00000000000b' }" at bounding box center [348, 263] width 355 height 314
click at [247, 107] on div "{ "taskRunId" : '1cf6f241-7140-0001-0000-00000000000b' }" at bounding box center [348, 263] width 355 height 314
click at [736, 54] on button "RUN" at bounding box center [747, 54] width 36 height 13
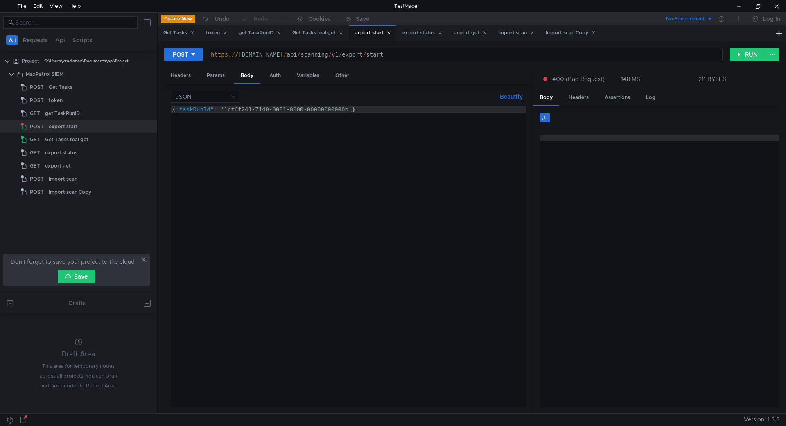
click at [178, 112] on div "{ "taskRunId" : '1cf6f241-7140-0001-0000-00000000000b' }" at bounding box center [348, 263] width 355 height 314
click at [177, 112] on div "{ "taskRunId" : '1cf6f241-7140-0001-0000-00000000000b' }" at bounding box center [348, 263] width 355 height 314
click at [359, 108] on div ""taskRunId" : '1cf6f241-7140-0001-0000-00000000000b' }" at bounding box center [348, 263] width 355 height 314
click at [751, 52] on button "RUN" at bounding box center [747, 54] width 36 height 13
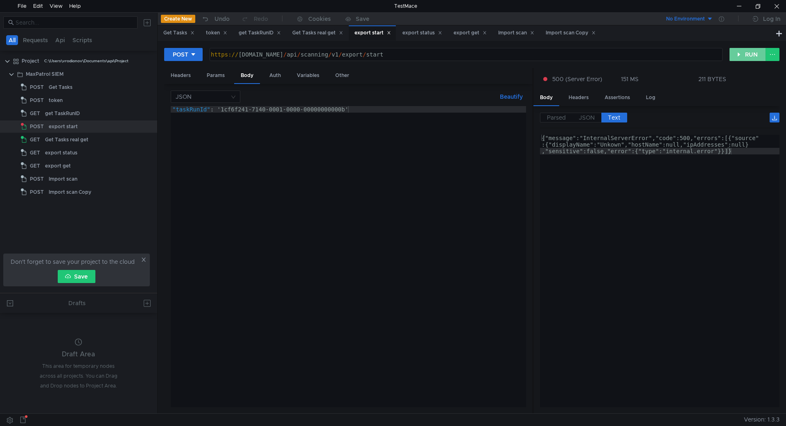
click at [751, 52] on button "RUN" at bounding box center [747, 54] width 36 height 13
click at [212, 109] on div ""taskRunId" : '1cf6f241-7140-0001-0000-00000000000b'" at bounding box center [348, 263] width 355 height 314
click at [207, 110] on div ""taskRunId" : '1cf6f241-7140-0001-0000-00000000000b'" at bounding box center [348, 263] width 355 height 314
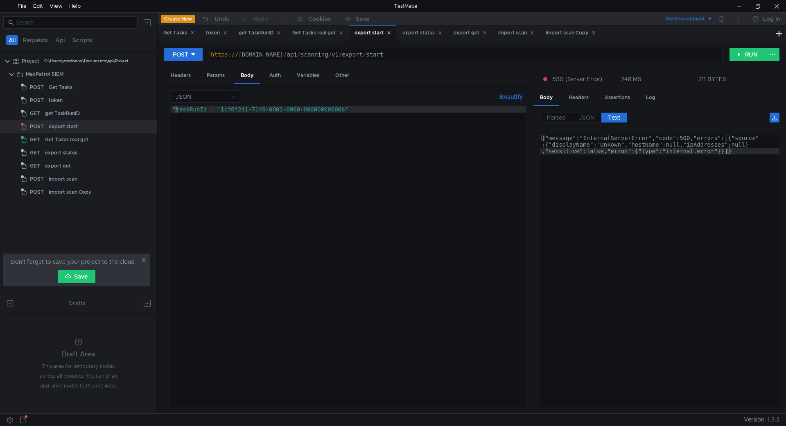
click at [176, 110] on div ""taskRunId : '1cf6f241-7140-0001-0000-00000000000b'" at bounding box center [348, 263] width 355 height 314
type textarea "taskRunId : '1cf6f241-7140-0001-0000-00000000000b'"
click at [744, 52] on button "RUN" at bounding box center [747, 54] width 36 height 13
click at [212, 128] on div "taskRunId : '1cf6f241-7140-0001-0000-00000000000b'" at bounding box center [348, 263] width 355 height 314
drag, startPoint x: 411, startPoint y: 110, endPoint x: 122, endPoint y: 108, distance: 289.3
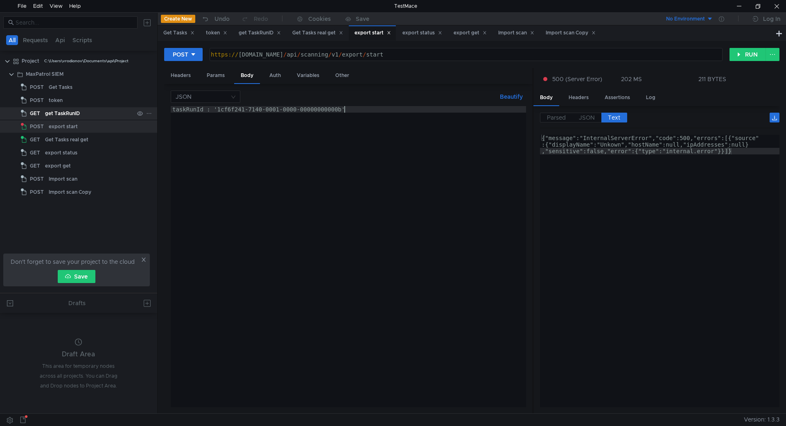
click at [122, 108] on as-split "All Requests Api Scripts Project C:\Users\vrodionov\Documents\api\Project MaxPa…" at bounding box center [393, 212] width 786 height 401
click at [750, 52] on button "RUN" at bounding box center [747, 54] width 36 height 13
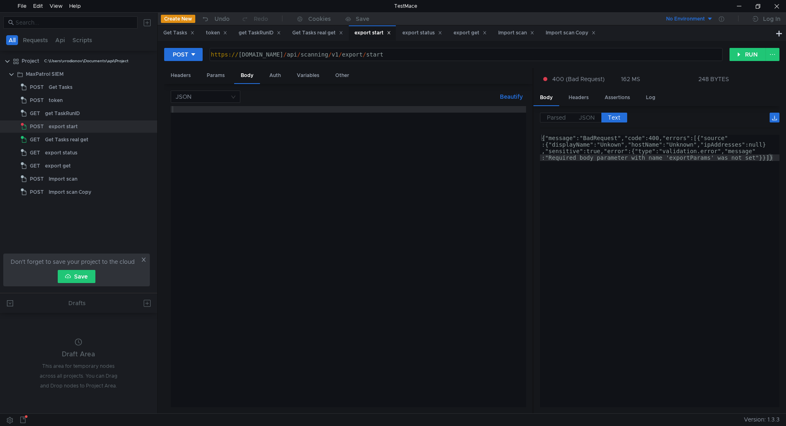
click at [366, 135] on div at bounding box center [348, 263] width 355 height 314
click at [211, 107] on div "{ "taskRunId" : '1cf6f241-7140-0001-0000-00000000000b' }" at bounding box center [348, 263] width 355 height 314
click at [180, 108] on div "{ "taskRunId: '1cf6f241-7140-0001-0000-00000000000b'}" at bounding box center [348, 263] width 355 height 314
type textarea "{taskRunId: '1cf6f241-7140-0001-0000-00000000000b'}"
click at [738, 53] on button "RUN" at bounding box center [747, 54] width 36 height 13
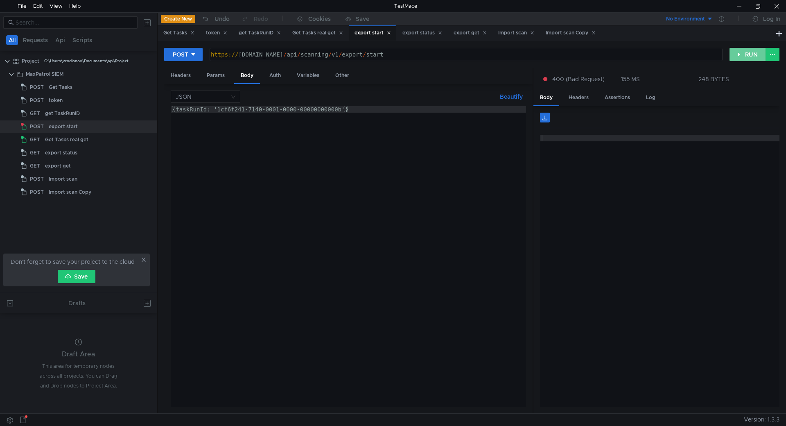
click at [738, 53] on button "RUN" at bounding box center [747, 54] width 36 height 13
click at [439, 142] on div "{ taskRunId: '1cf6f241-7140-0001-0000-00000000000b' }" at bounding box center [348, 263] width 355 height 314
click at [201, 109] on div "{ taskRunId: '1cf6f241-7140-0001-0000-00000000000b' }" at bounding box center [348, 263] width 355 height 314
click at [204, 109] on div "{ taskRunId: '1cf6f241-7140-0001-0000-00000000000b' }" at bounding box center [348, 256] width 355 height 301
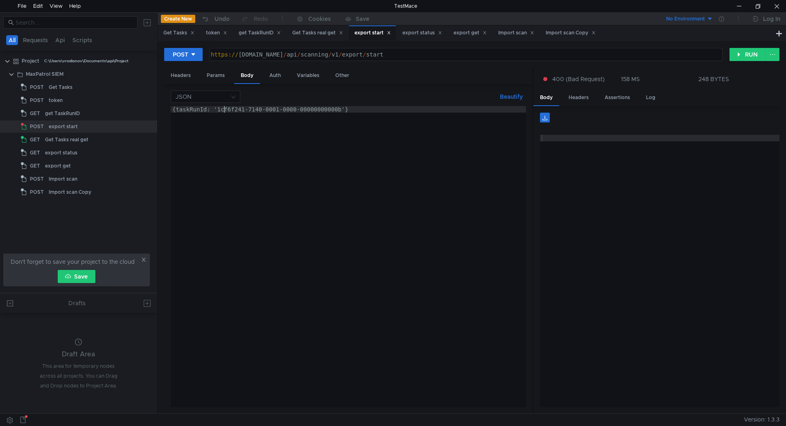
click at [222, 109] on div "{ taskRunId: '1cf6f241-7140-0001-0000-00000000000b' }" at bounding box center [348, 263] width 355 height 314
drag, startPoint x: 211, startPoint y: 109, endPoint x: 173, endPoint y: 110, distance: 38.5
click at [173, 110] on div "{ taskRunId: '1cf6f241-7140-0001-0000-00000000000b' }" at bounding box center [348, 263] width 355 height 314
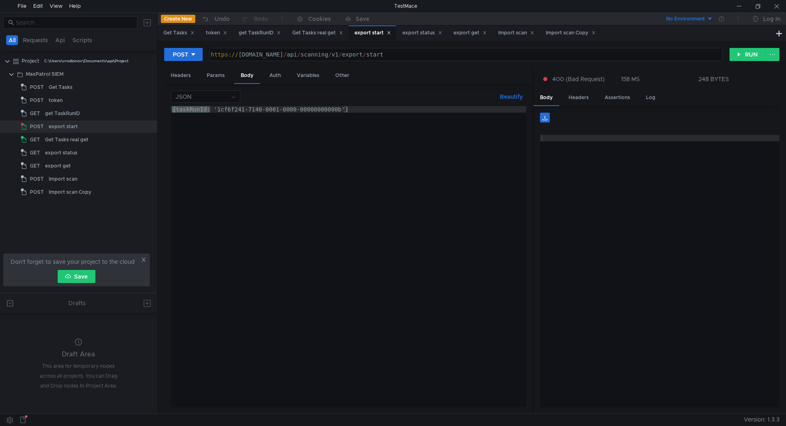
click at [301, 129] on div "{ taskRunId: '1cf6f241-7140-0001-0000-00000000000b' }" at bounding box center [348, 263] width 355 height 314
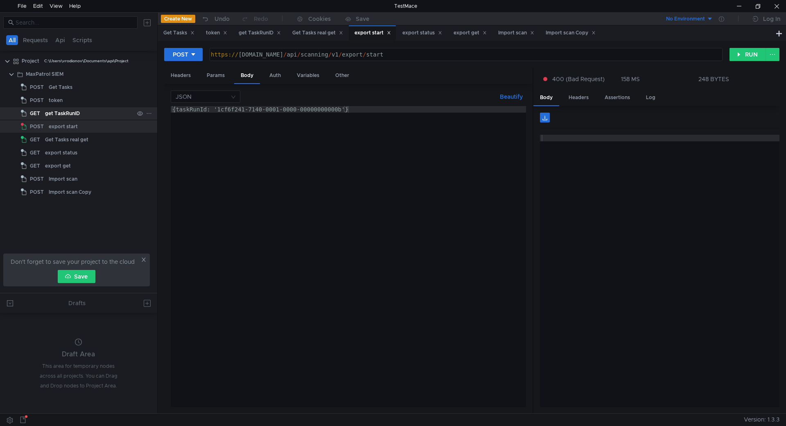
click at [89, 113] on div "get TaskRunID" at bounding box center [89, 113] width 89 height 12
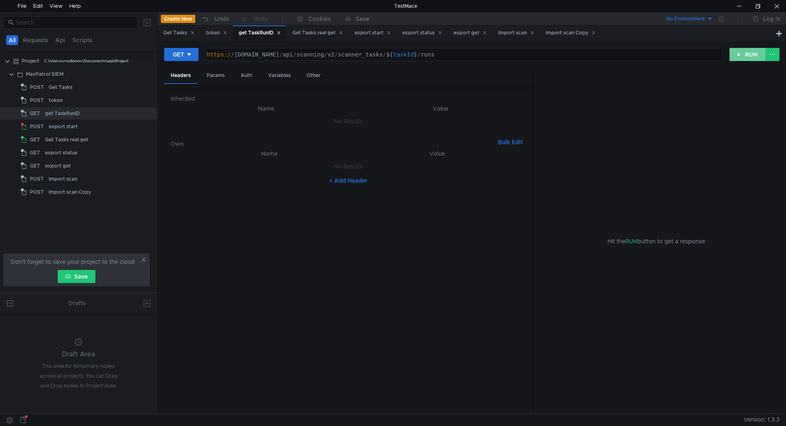
click at [747, 50] on button "RUN" at bounding box center [747, 54] width 36 height 13
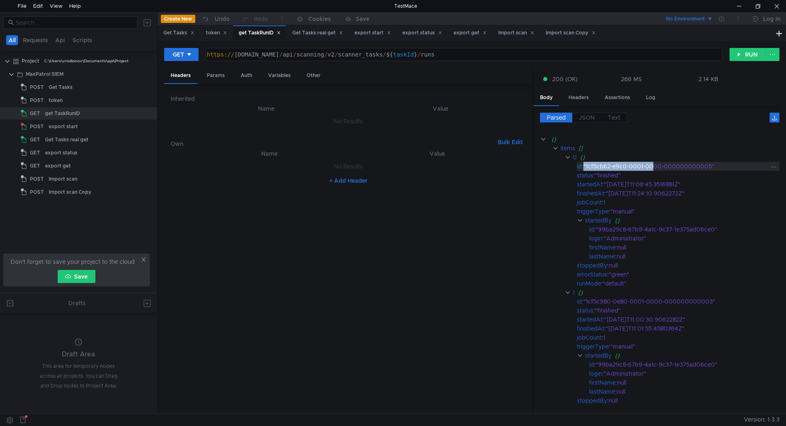
drag, startPoint x: 586, startPoint y: 165, endPoint x: 654, endPoint y: 165, distance: 68.3
click at [654, 165] on div ""1cf5cb62-e9c0-0001-0000-000000000005"" at bounding box center [675, 166] width 185 height 9
click at [642, 179] on div ""finished"" at bounding box center [682, 175] width 174 height 9
drag, startPoint x: 588, startPoint y: 166, endPoint x: 691, endPoint y: 166, distance: 102.7
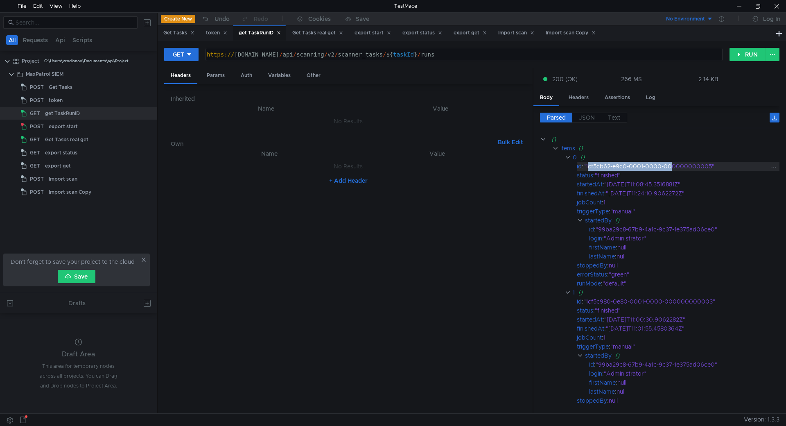
click at [672, 166] on div ""1cf5cb62-e9c0-0001-0000-000000000005"" at bounding box center [675, 166] width 185 height 9
drag, startPoint x: 710, startPoint y: 166, endPoint x: 587, endPoint y: 165, distance: 123.6
click at [587, 165] on div ""1cf5cb62-e9c0-0001-0000-000000000005"" at bounding box center [675, 166] width 185 height 9
click at [87, 125] on div "export start" at bounding box center [91, 126] width 85 height 12
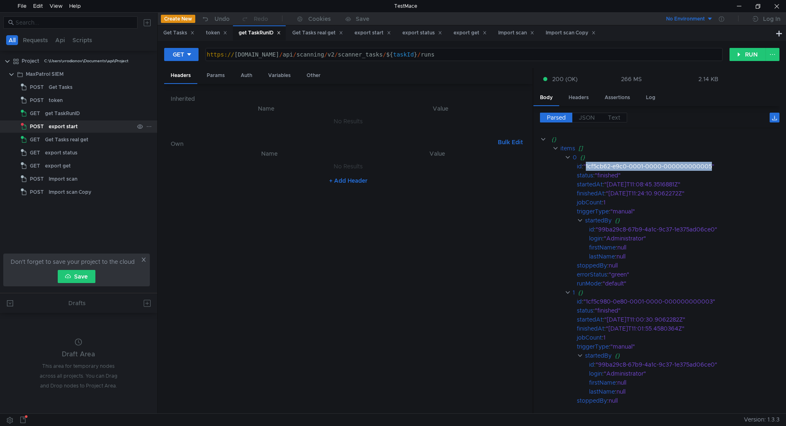
click at [87, 125] on div "export start" at bounding box center [91, 126] width 85 height 12
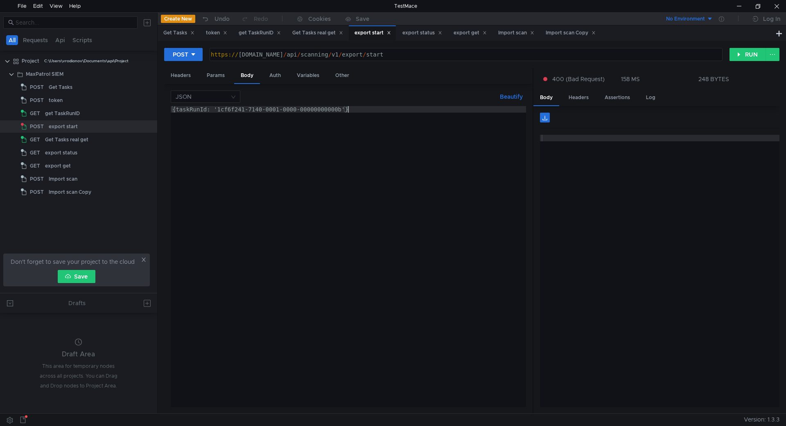
click at [377, 129] on div "{ taskRunId: '1cf6f241-7140-0001-0000-00000000000b' }" at bounding box center [348, 263] width 355 height 314
click at [175, 108] on div "{ taskRunId: '1cf6f241-7140-0001-0000-00000000000b' }" at bounding box center [348, 263] width 355 height 314
type textarea "{"taskRunId" : '1cf6f241-7140-0001-0000-00000000000b'}"
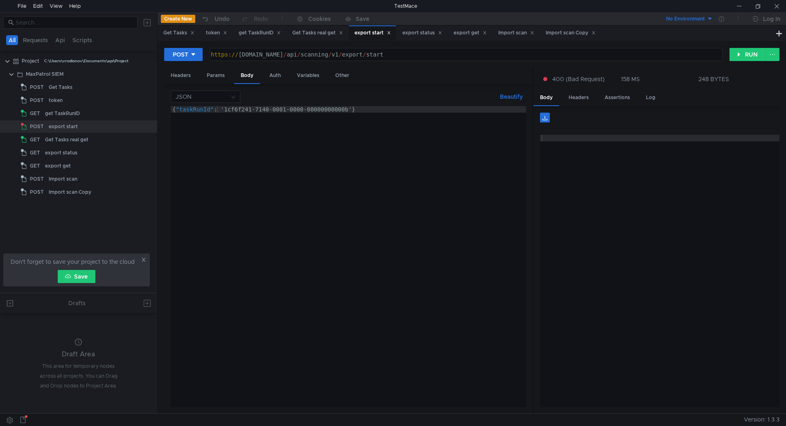
scroll to position [0, 3]
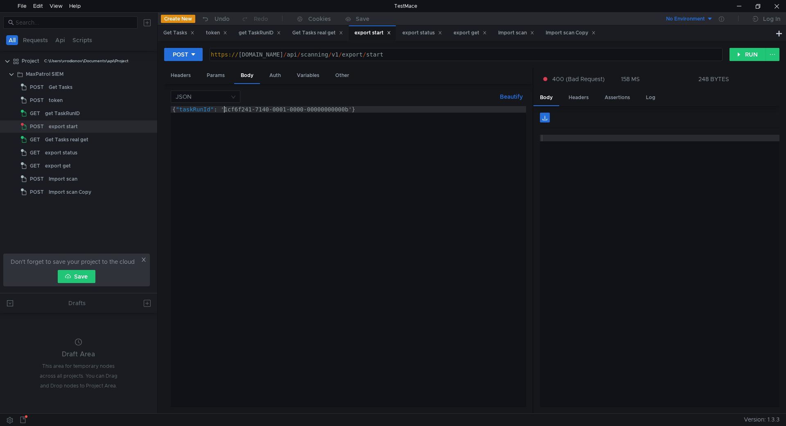
click at [225, 109] on div "{ "taskRunId" : '1cf6f241-7140-0001-0000-00000000000b' }" at bounding box center [348, 263] width 355 height 314
type textarea "{"taskRunId" : "1cf6f241-7140-0001-0000-00000000000b"}"
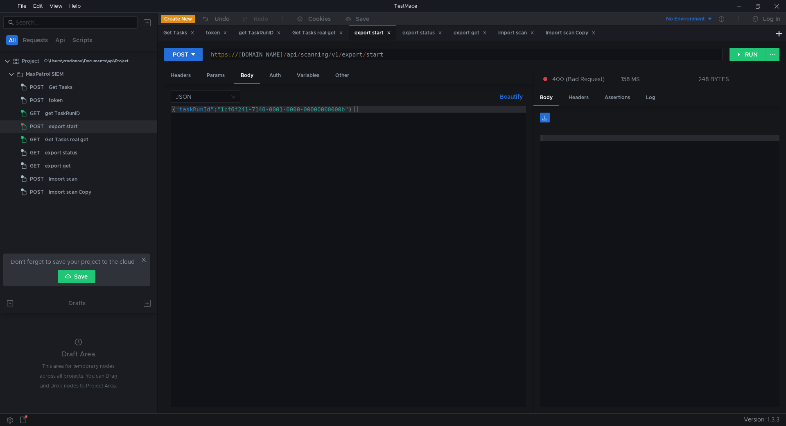
scroll to position [0, 13]
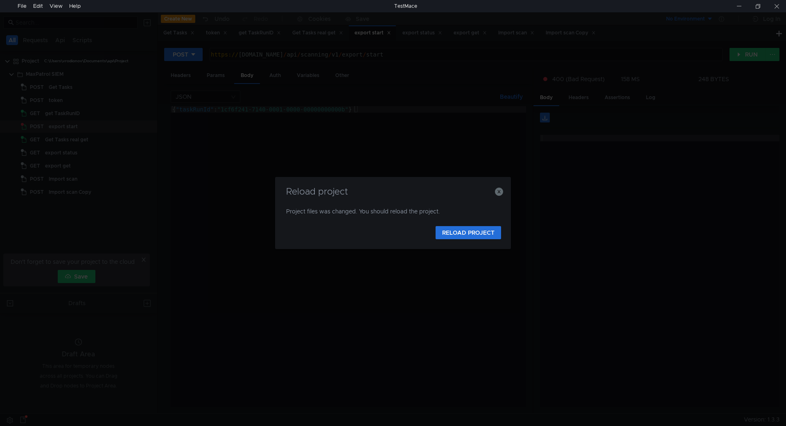
scroll to position [0, 13]
click at [497, 191] on icon "button" at bounding box center [499, 191] width 8 height 8
